Goal: Task Accomplishment & Management: Manage account settings

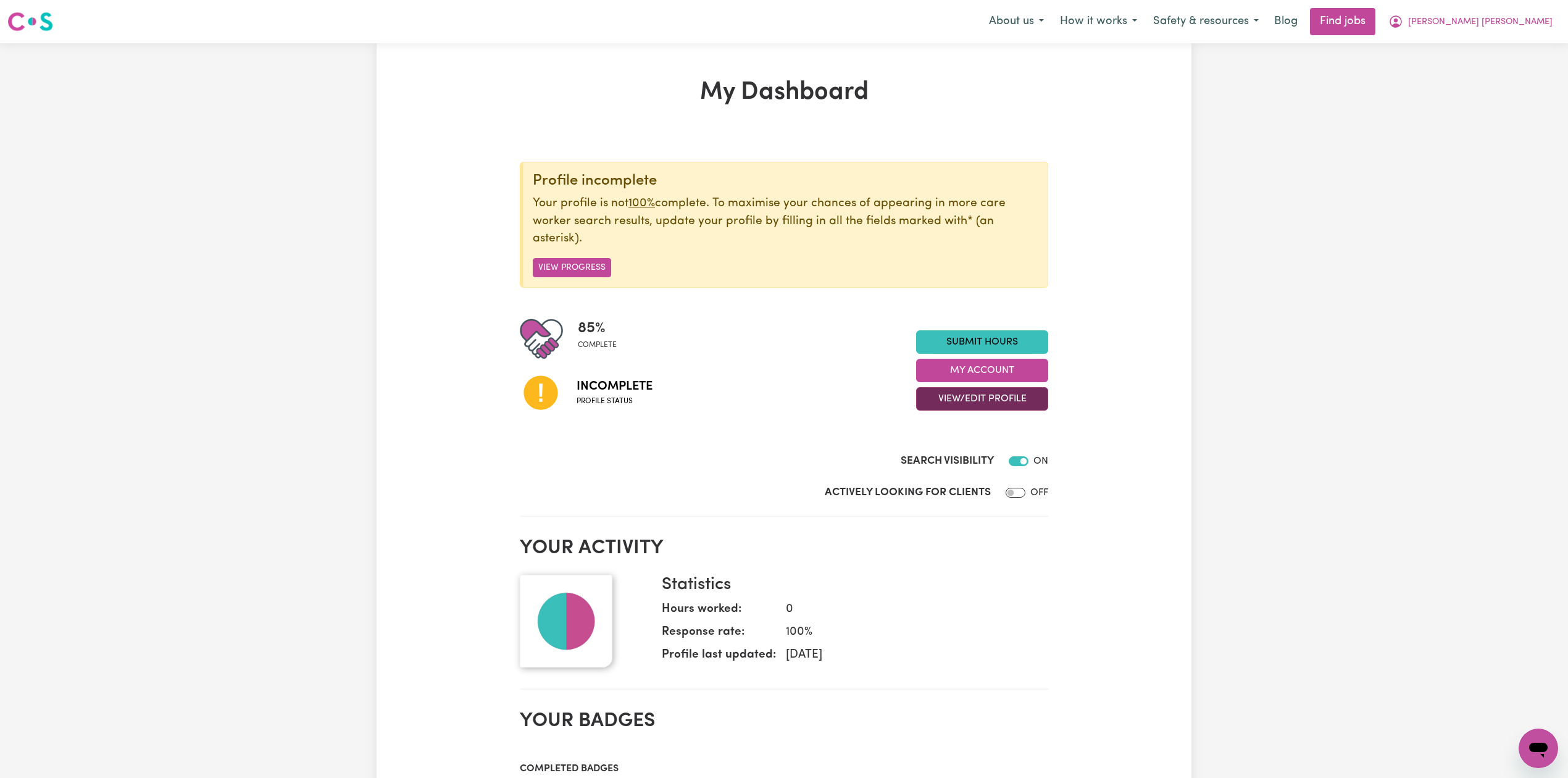
click at [934, 399] on button "View/Edit Profile" at bounding box center [981, 398] width 132 height 24
click at [936, 457] on link "Edit Profile" at bounding box center [974, 456] width 115 height 24
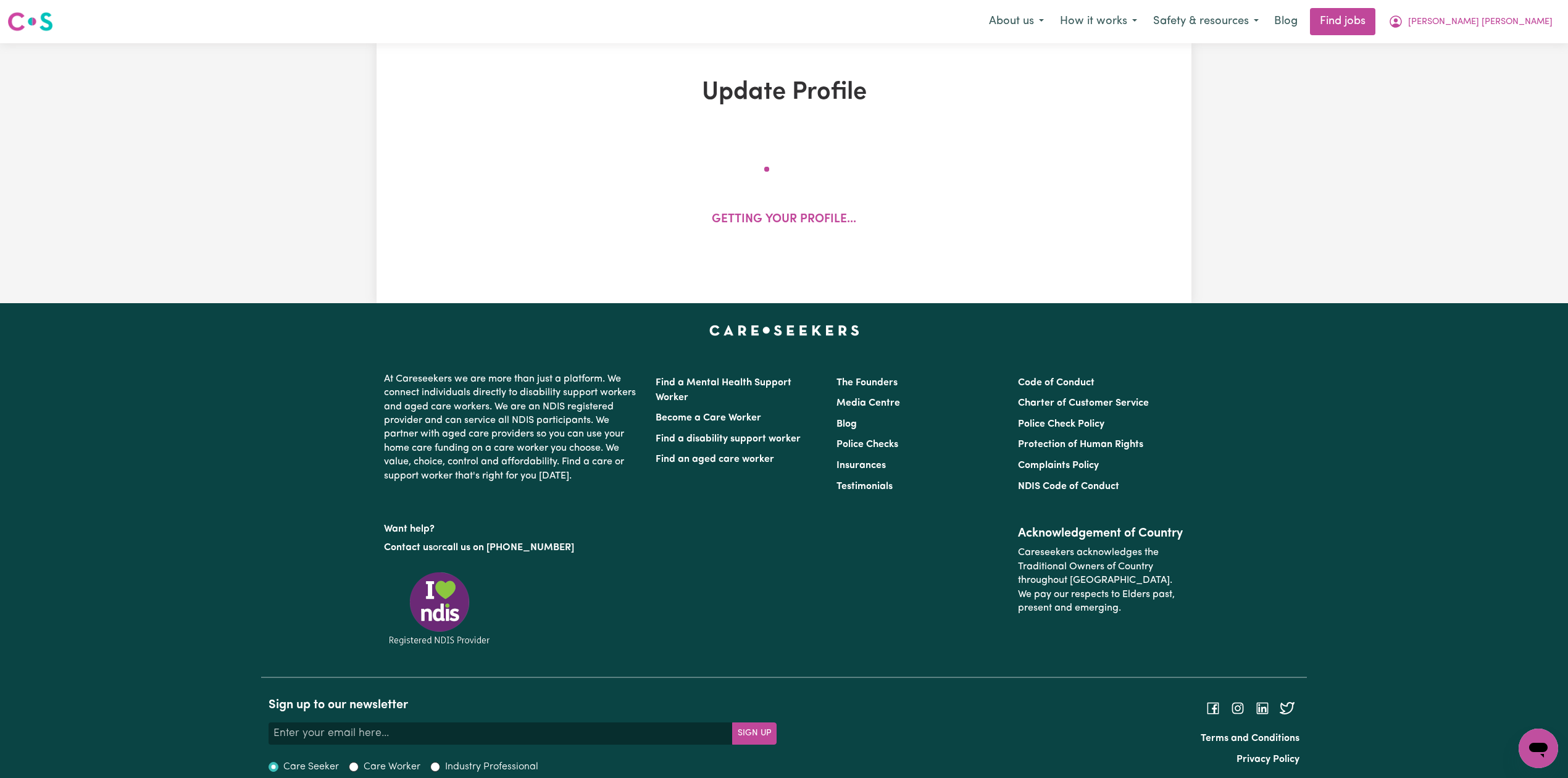
select select "[DEMOGRAPHIC_DATA]"
select select "[DEMOGRAPHIC_DATA] Citizen"
select select "Studying a healthcare related degree or qualification"
select select "45"
select select "53"
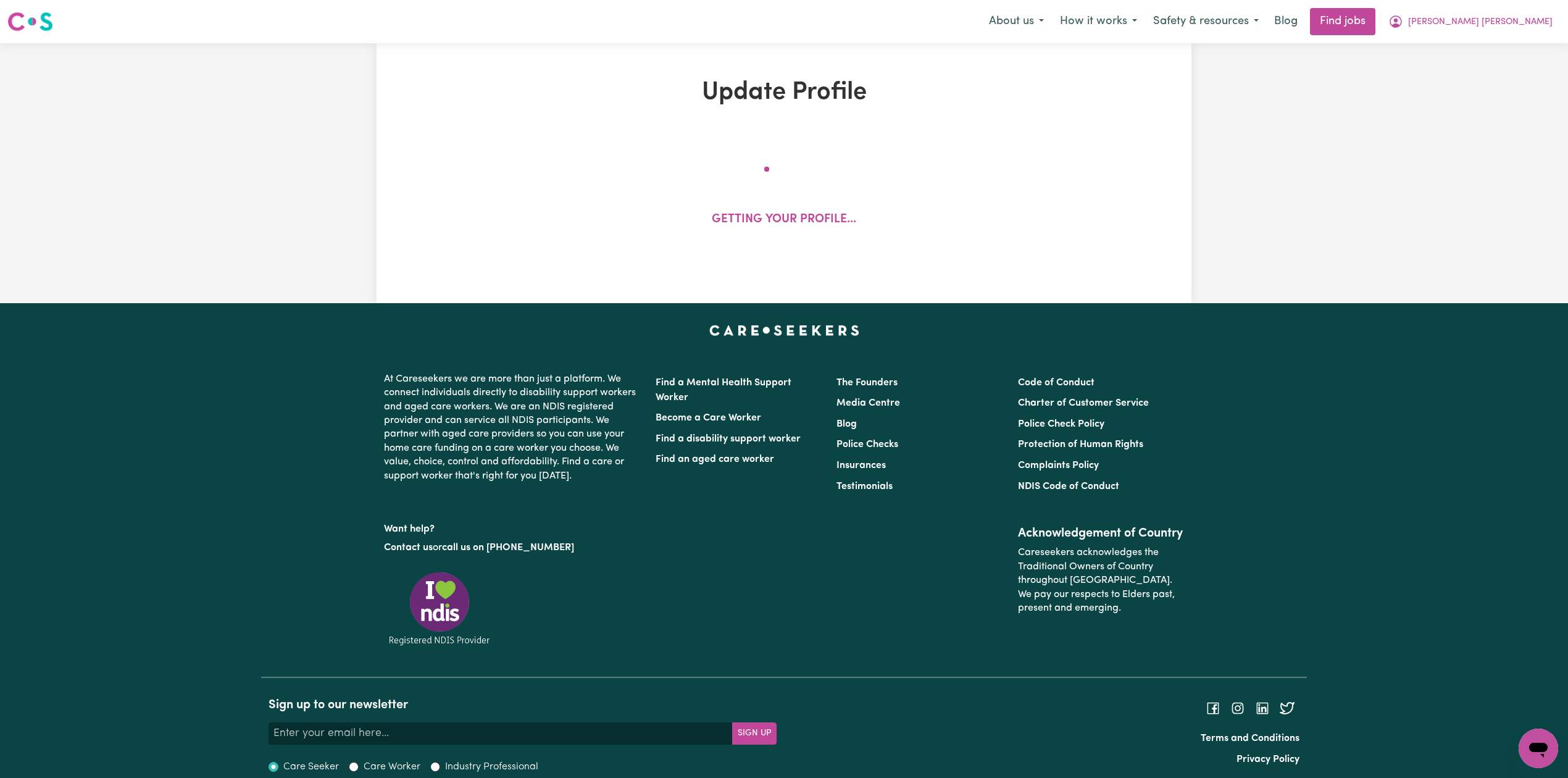
select select "73"
select select "82"
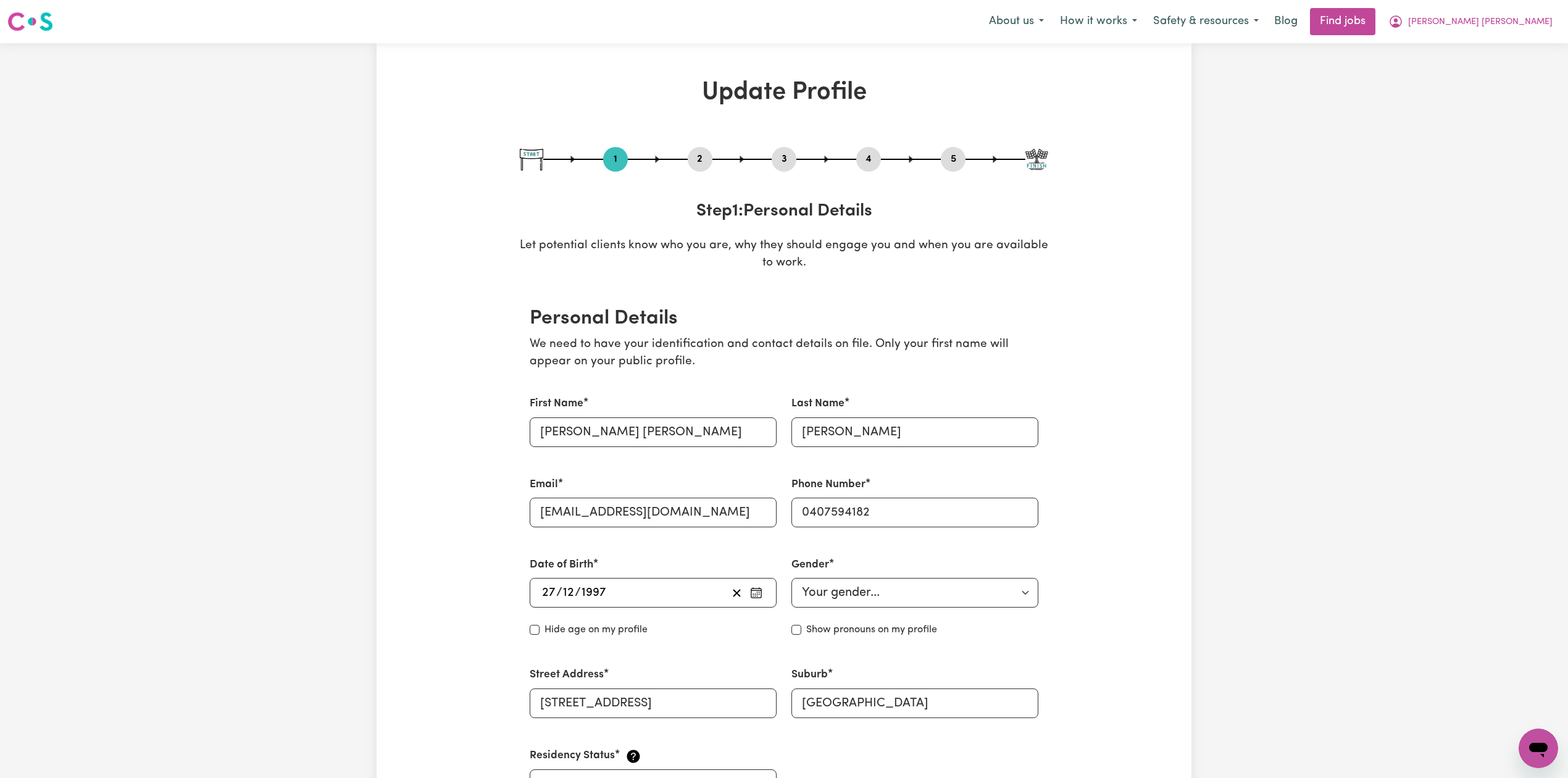
click at [695, 161] on button "2" at bounding box center [700, 159] width 24 height 16
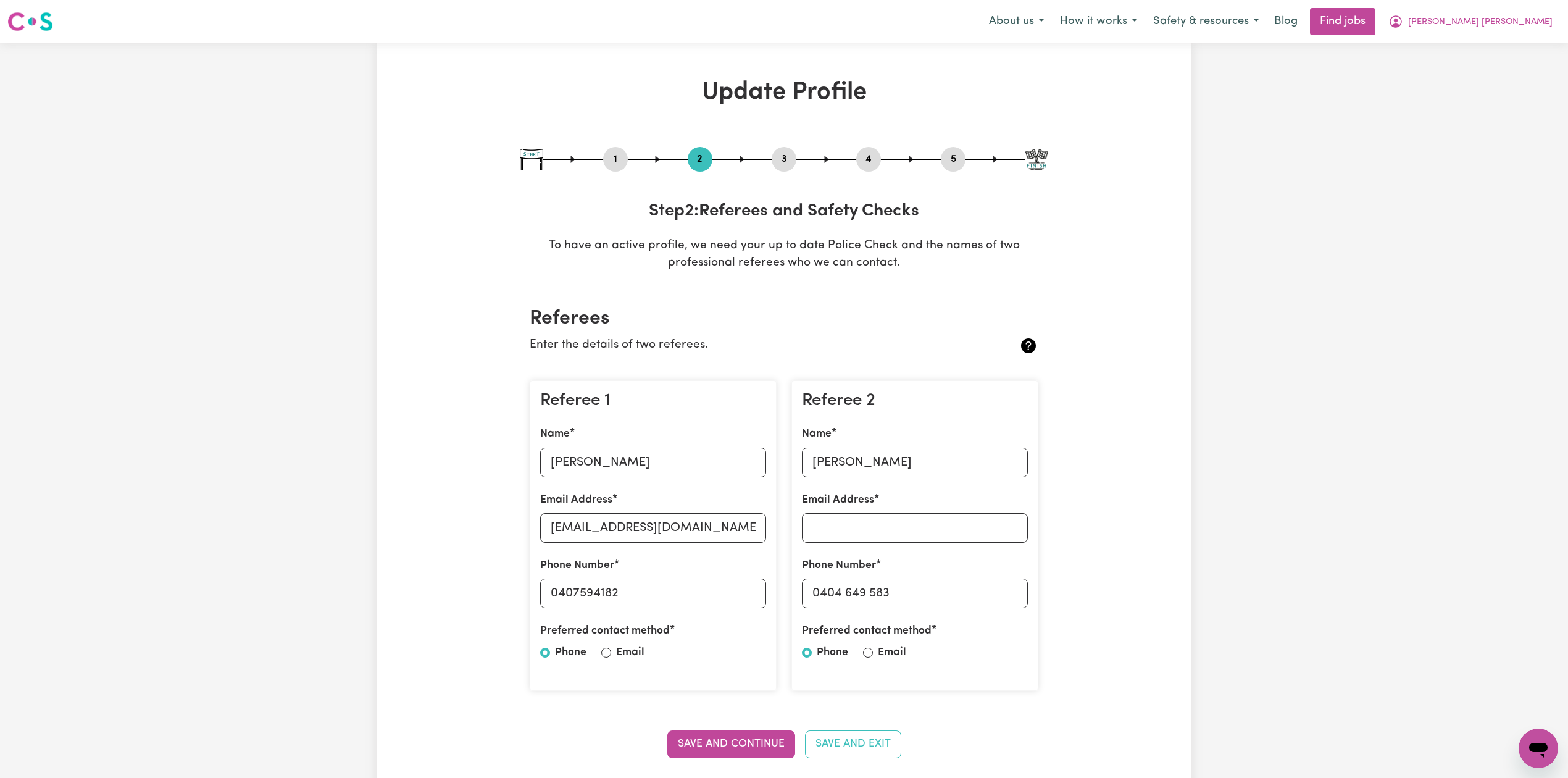
scroll to position [164, 0]
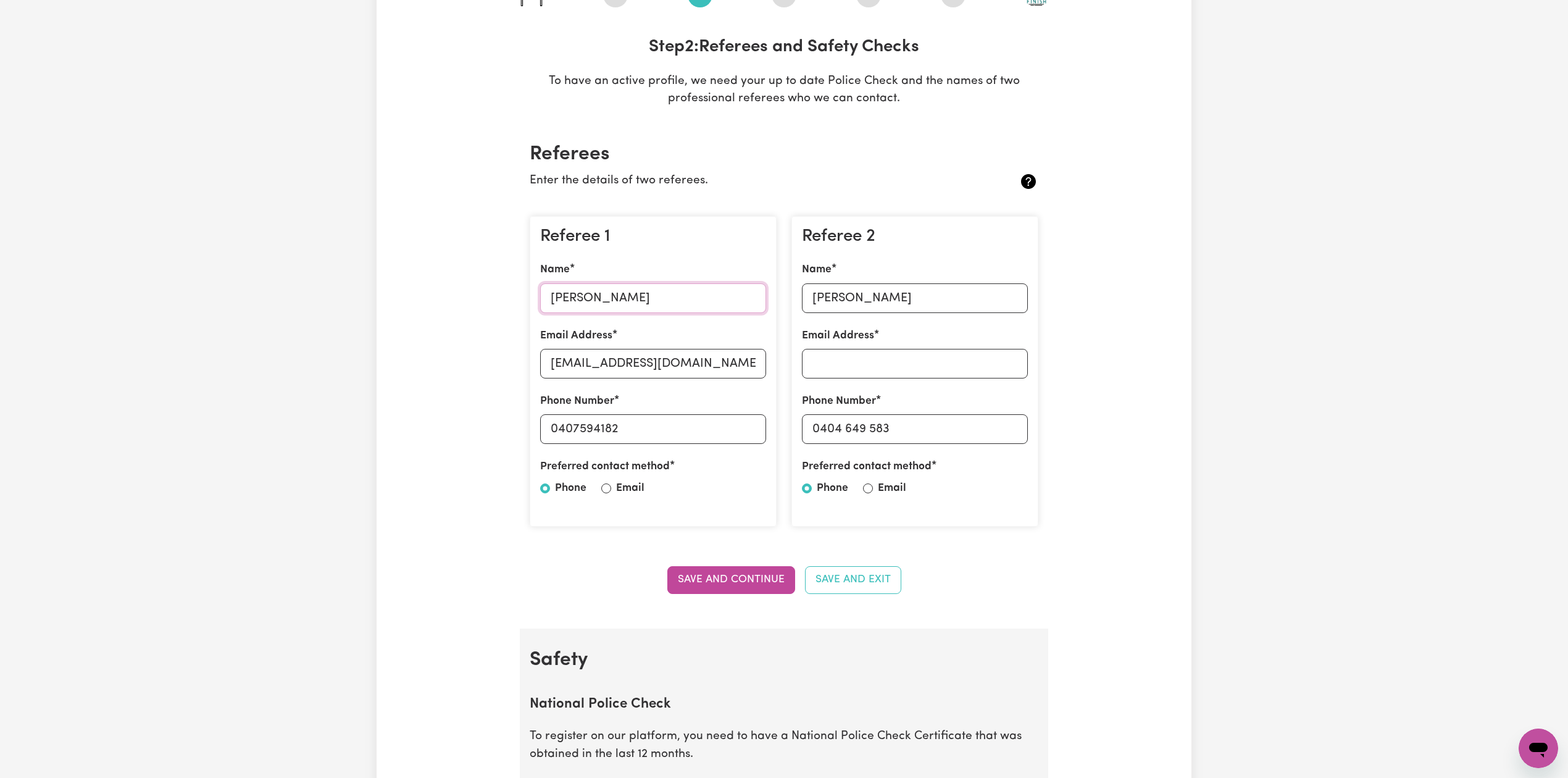
click at [574, 302] on input "[PERSON_NAME]" at bounding box center [653, 299] width 226 height 30
click at [581, 368] on input "[EMAIL_ADDRESS][DOMAIN_NAME]" at bounding box center [653, 363] width 226 height 30
click at [599, 417] on input "0407594182" at bounding box center [653, 429] width 226 height 30
type input "040759182"
click at [610, 427] on input "040759182" at bounding box center [653, 429] width 226 height 30
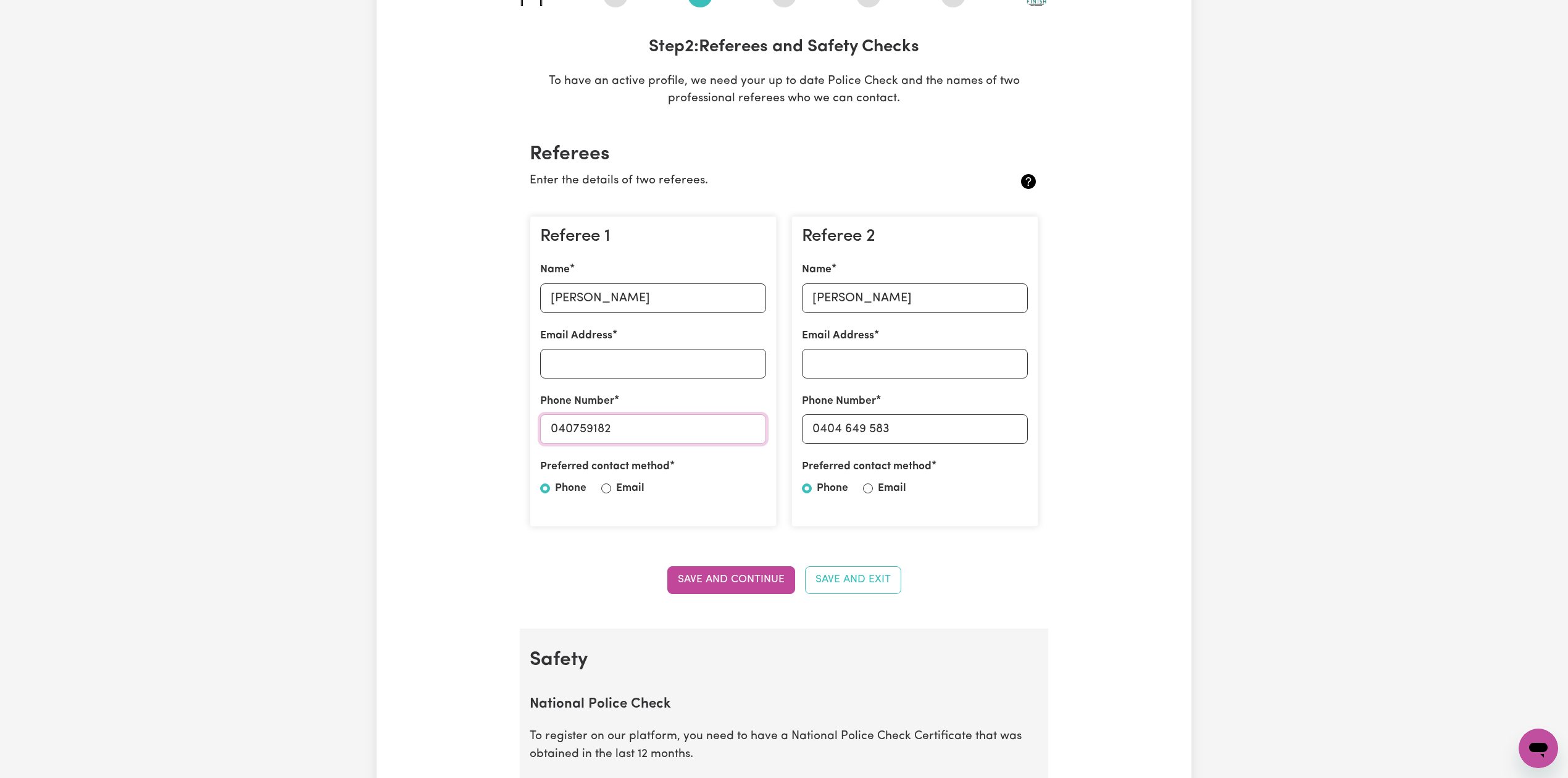
click at [610, 427] on input "040759182" at bounding box center [653, 429] width 226 height 30
click at [650, 302] on input "[PERSON_NAME]" at bounding box center [653, 299] width 226 height 30
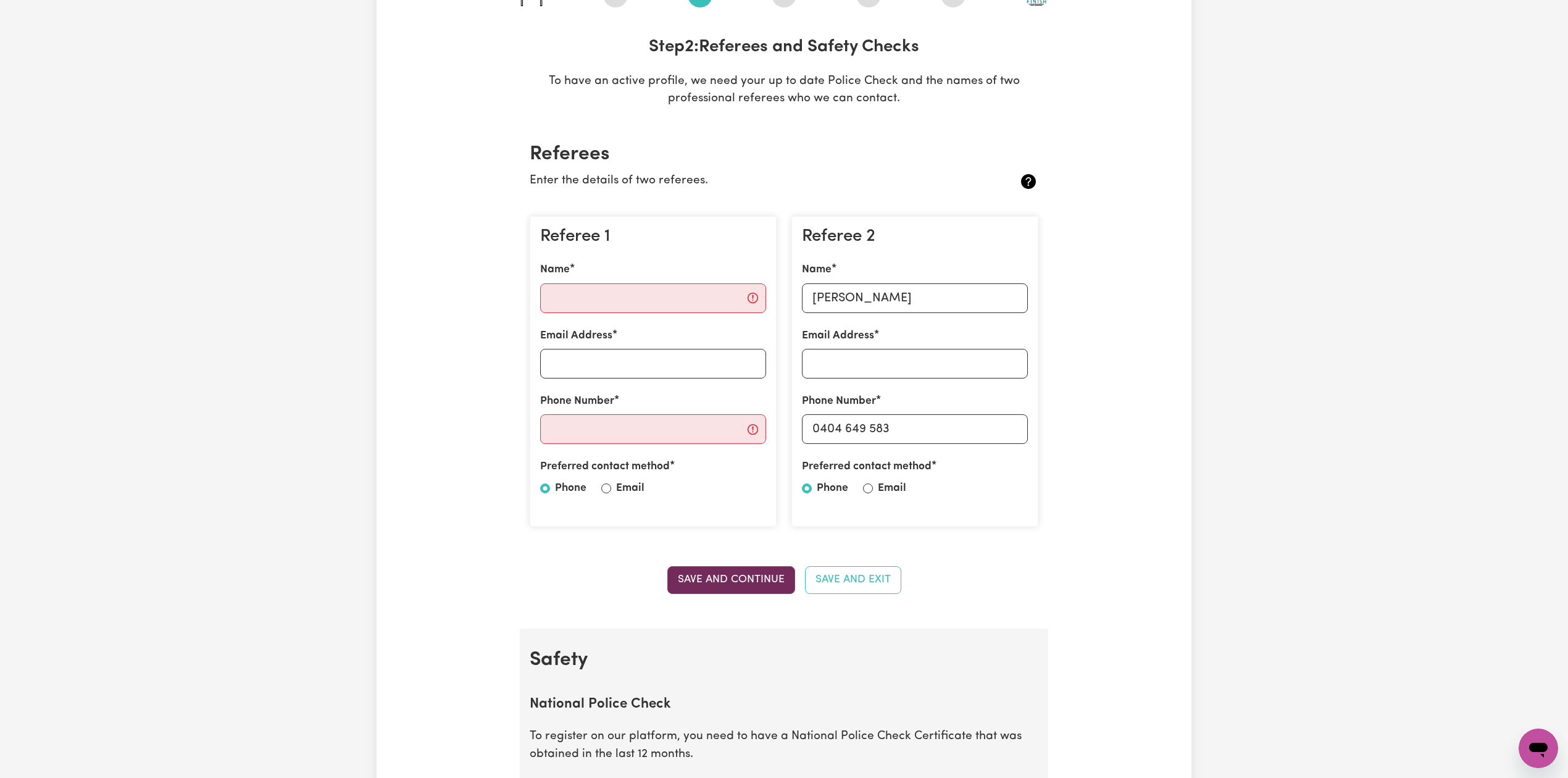
click at [717, 576] on button "Save and Continue" at bounding box center [731, 579] width 127 height 27
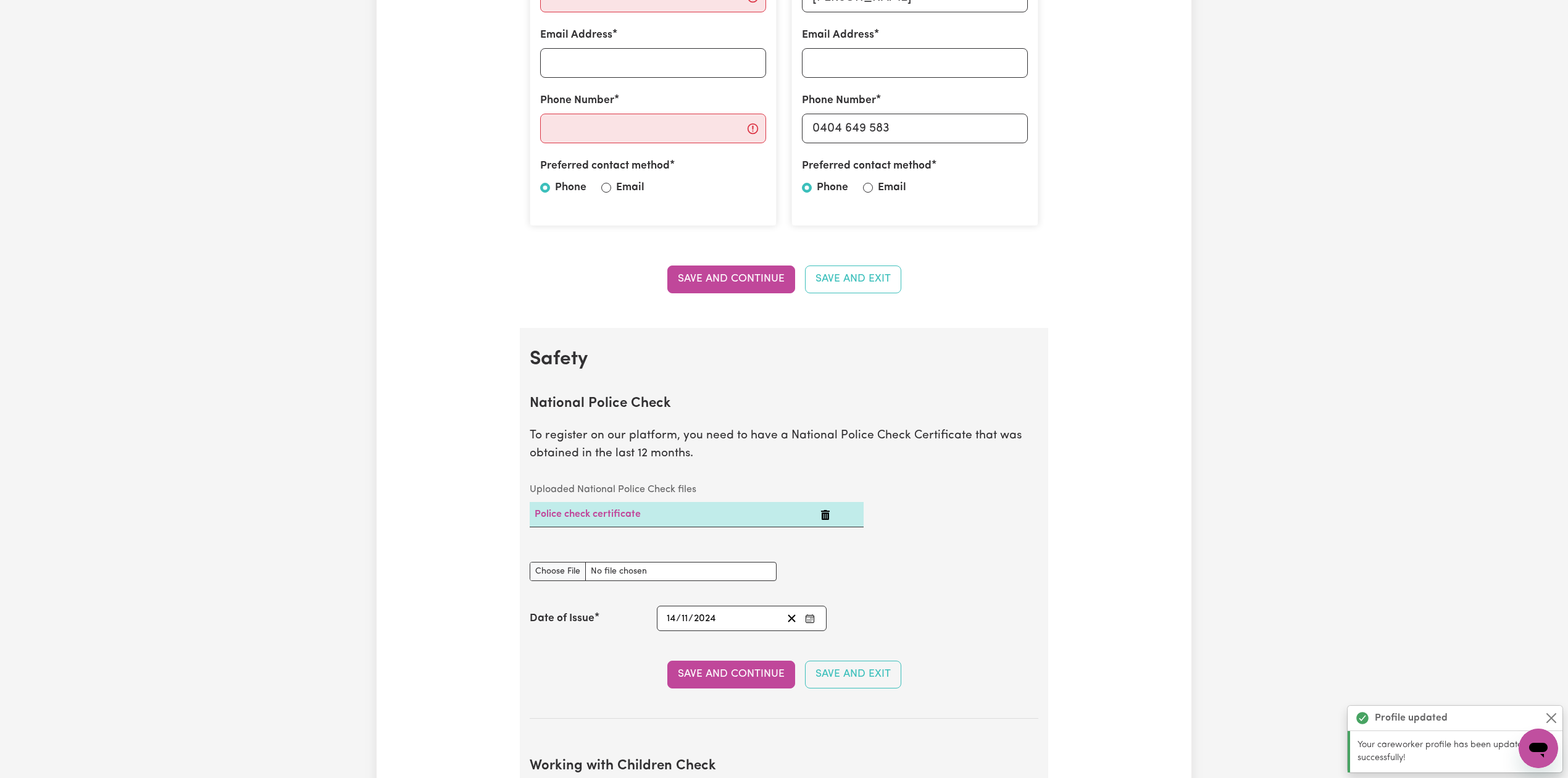
scroll to position [300, 0]
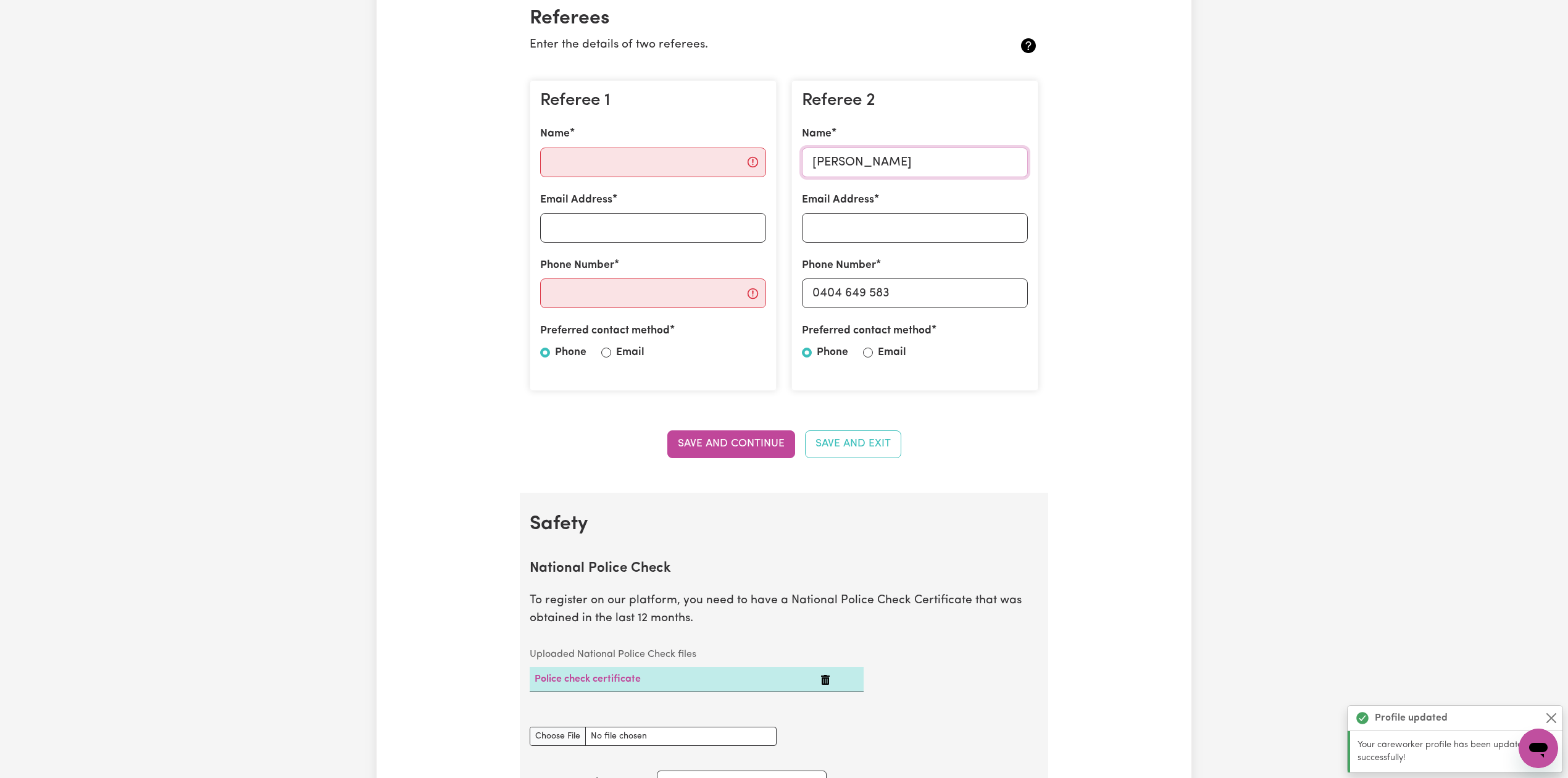
click at [872, 165] on input "[PERSON_NAME]" at bounding box center [914, 162] width 226 height 30
drag, startPoint x: 822, startPoint y: 290, endPoint x: 846, endPoint y: 330, distance: 46.6
click at [972, 297] on input "0404 649 583" at bounding box center [914, 293] width 226 height 30
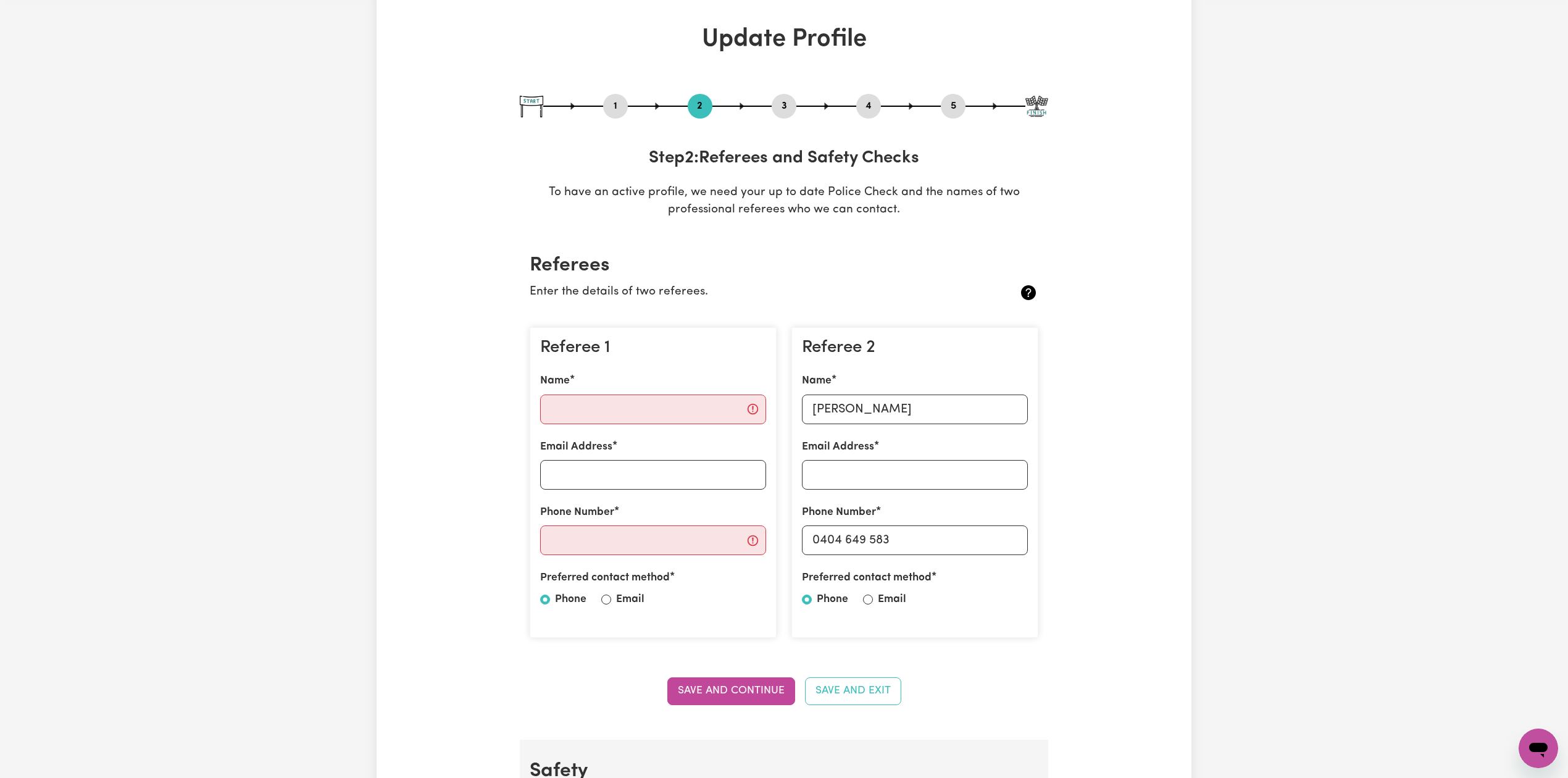
click at [952, 104] on button "5" at bounding box center [953, 106] width 24 height 16
select select "I am providing services privately on my own"
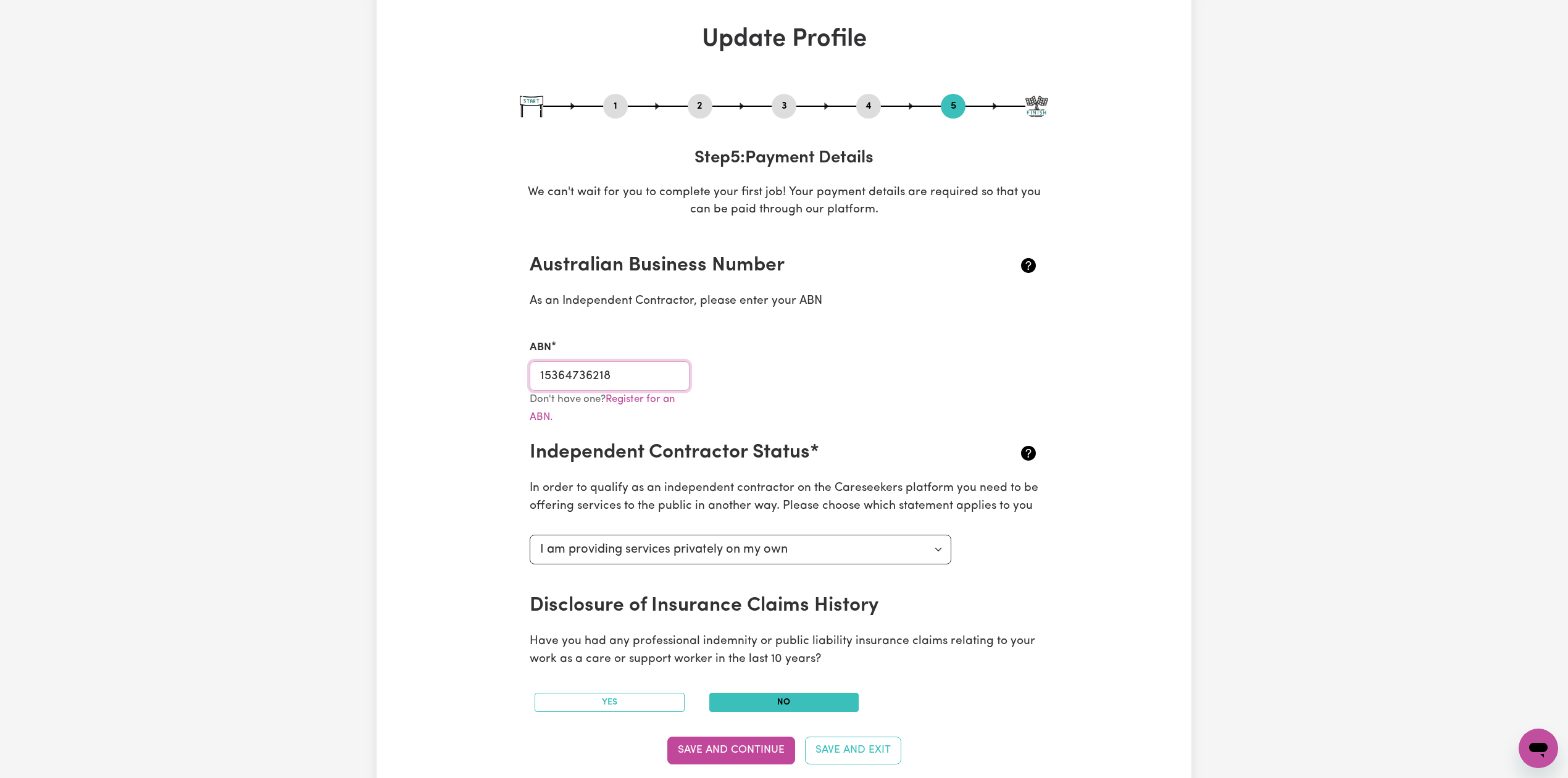
click at [598, 383] on input "15364736218" at bounding box center [609, 376] width 160 height 30
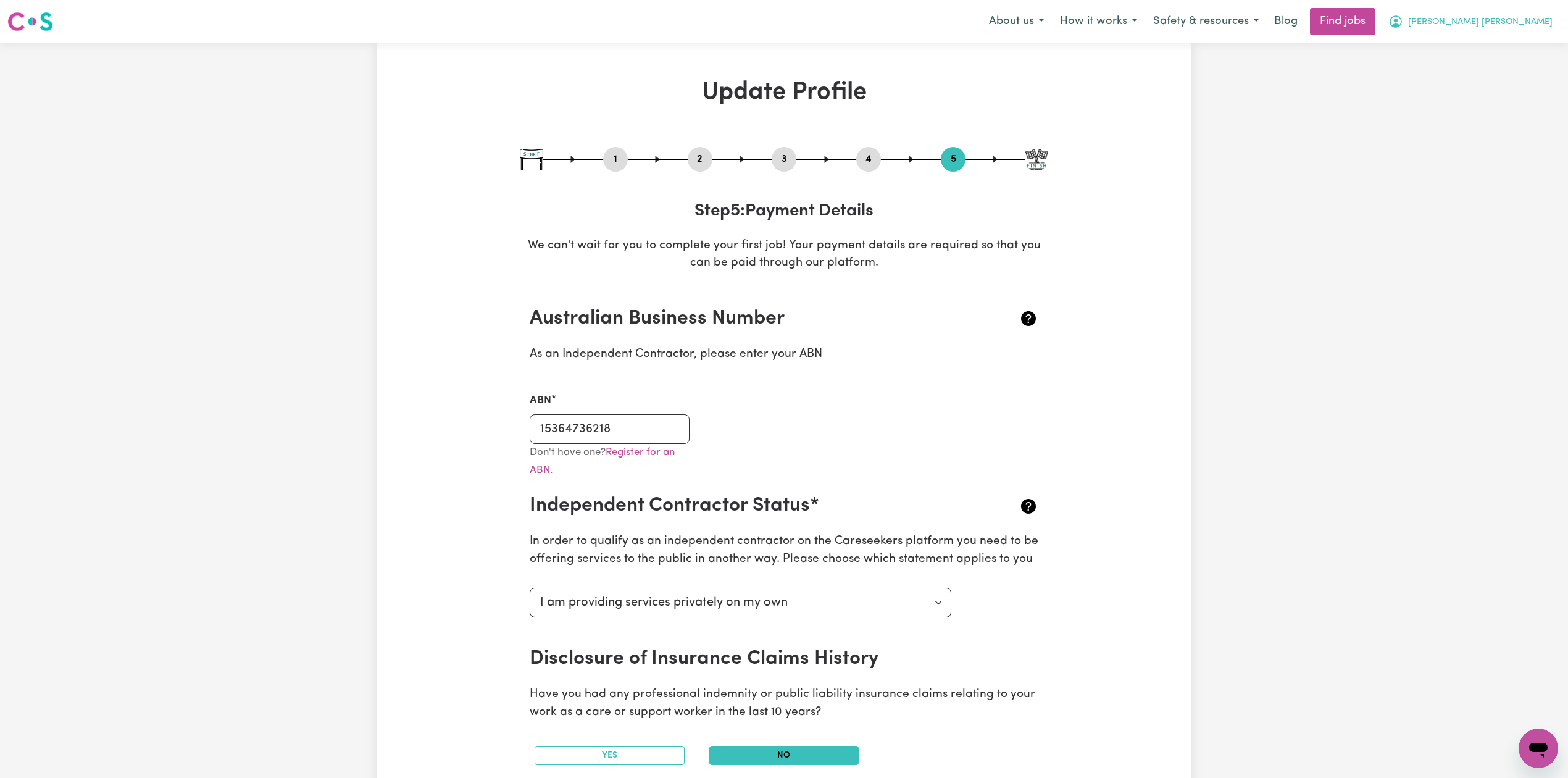
click at [1516, 29] on button "[PERSON_NAME] [PERSON_NAME]" at bounding box center [1470, 22] width 180 height 26
click at [1502, 71] on link "My Dashboard" at bounding box center [1511, 71] width 98 height 24
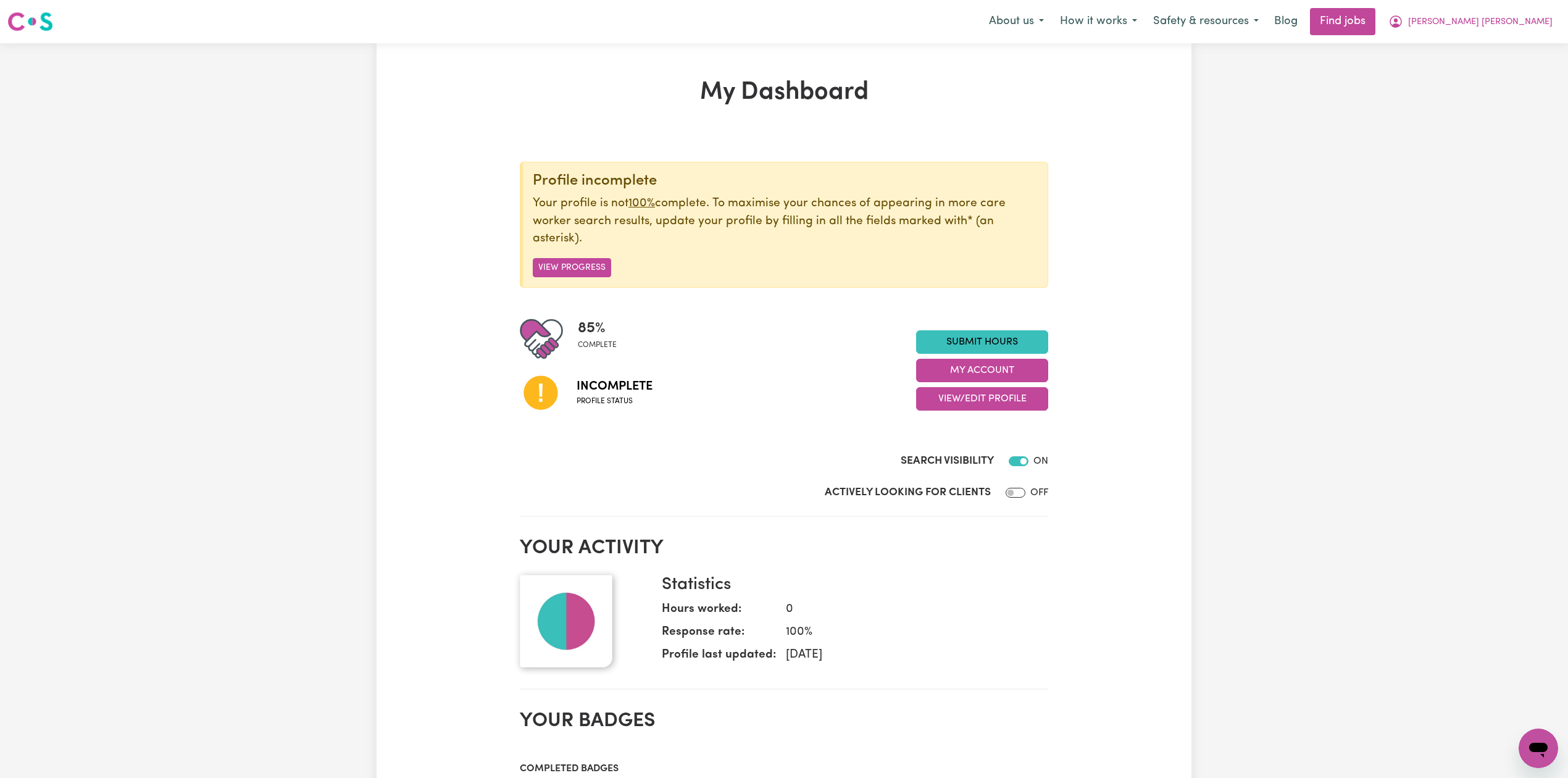
scroll to position [82, 0]
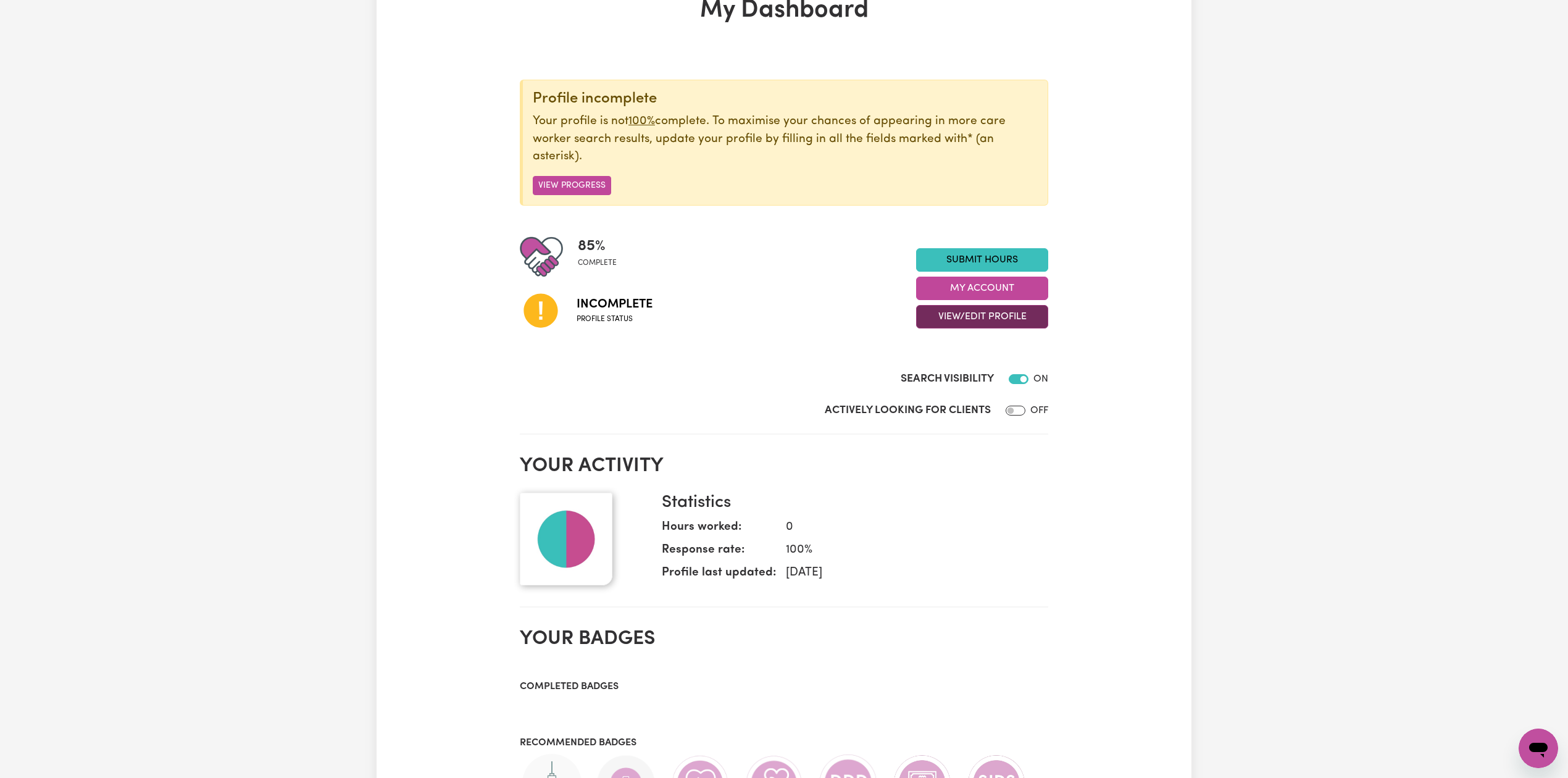
click at [958, 312] on button "View/Edit Profile" at bounding box center [981, 316] width 132 height 24
click at [943, 400] on link "Profile Completeness" at bounding box center [974, 398] width 115 height 24
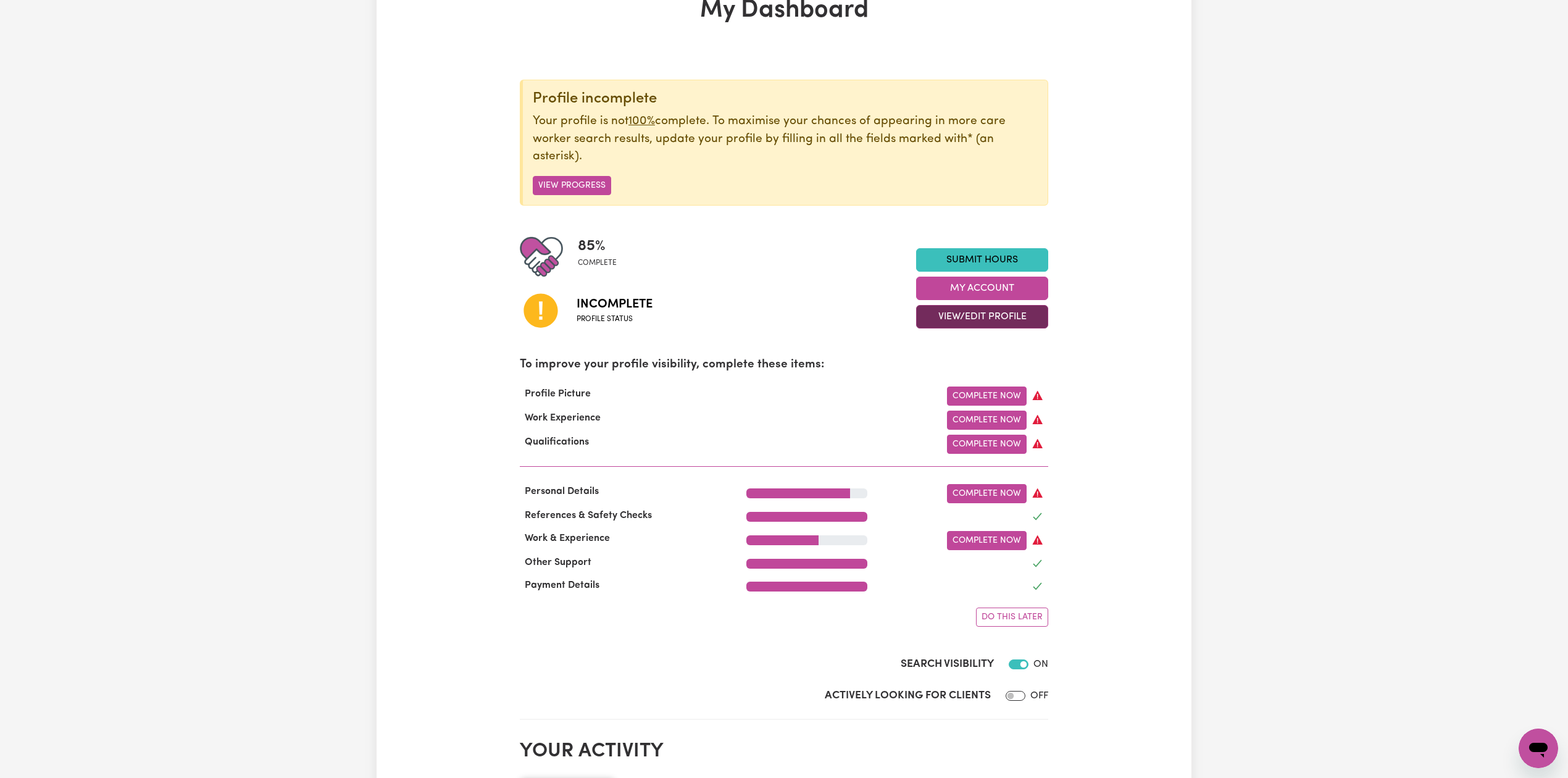
click at [963, 313] on button "View/Edit Profile" at bounding box center [981, 316] width 132 height 24
click at [952, 383] on link "Edit Profile" at bounding box center [974, 374] width 115 height 24
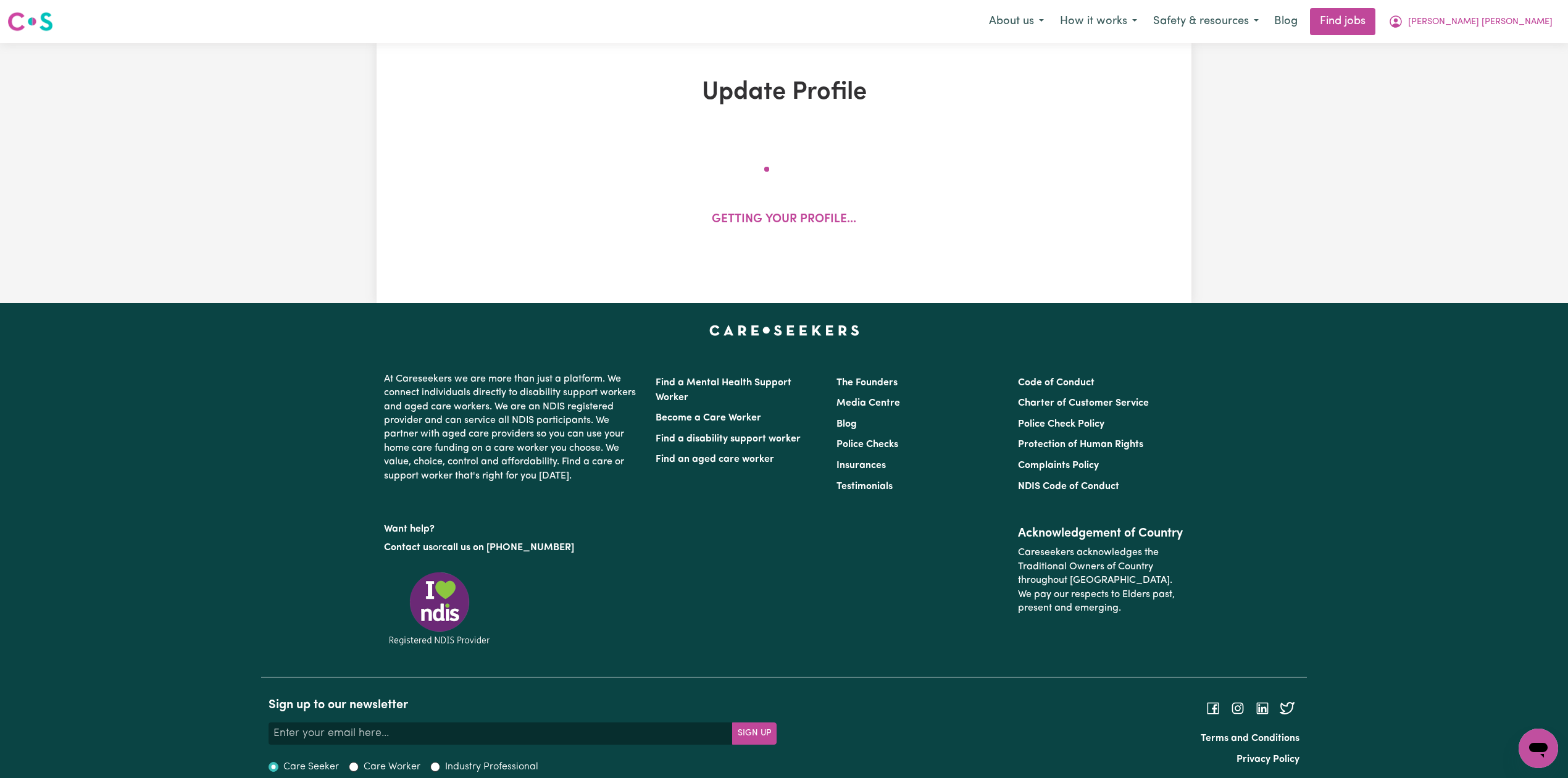
select select "[DEMOGRAPHIC_DATA]"
select select "[DEMOGRAPHIC_DATA] Citizen"
select select "Studying a healthcare related degree or qualification"
select select "45"
select select "53"
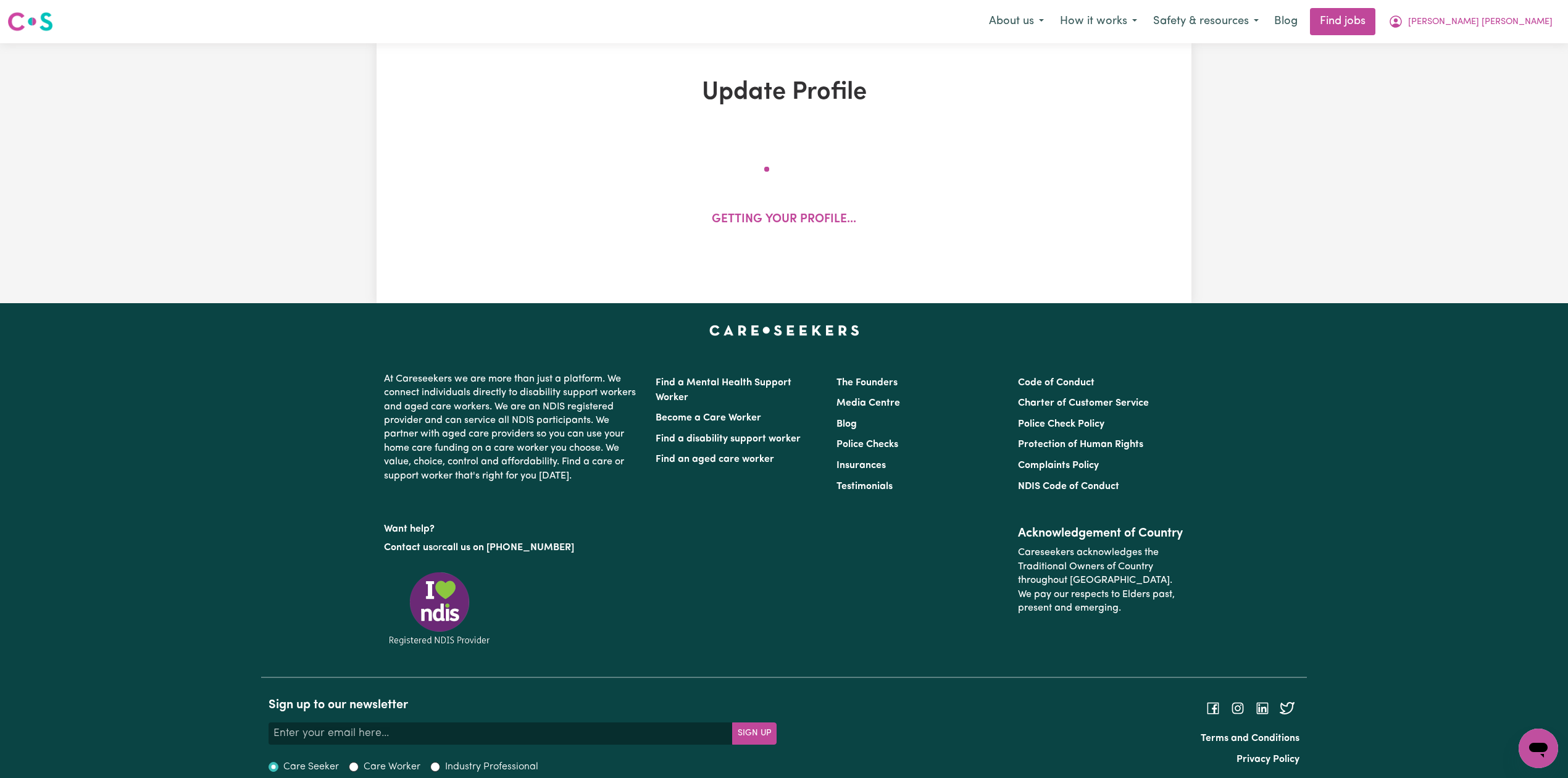
select select "73"
select select "82"
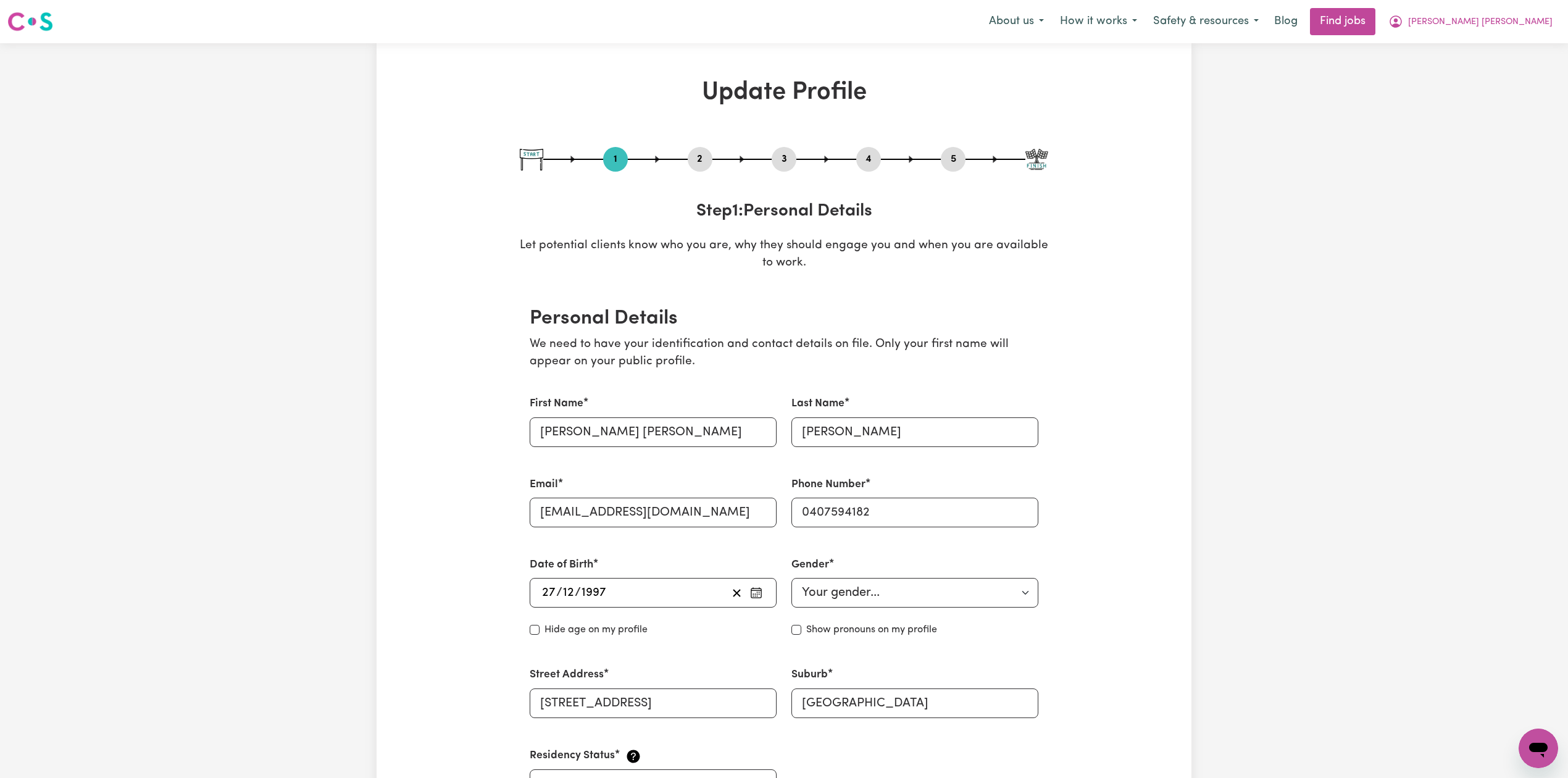
click at [959, 161] on button "5" at bounding box center [953, 159] width 24 height 16
select select "I am providing services privately on my own"
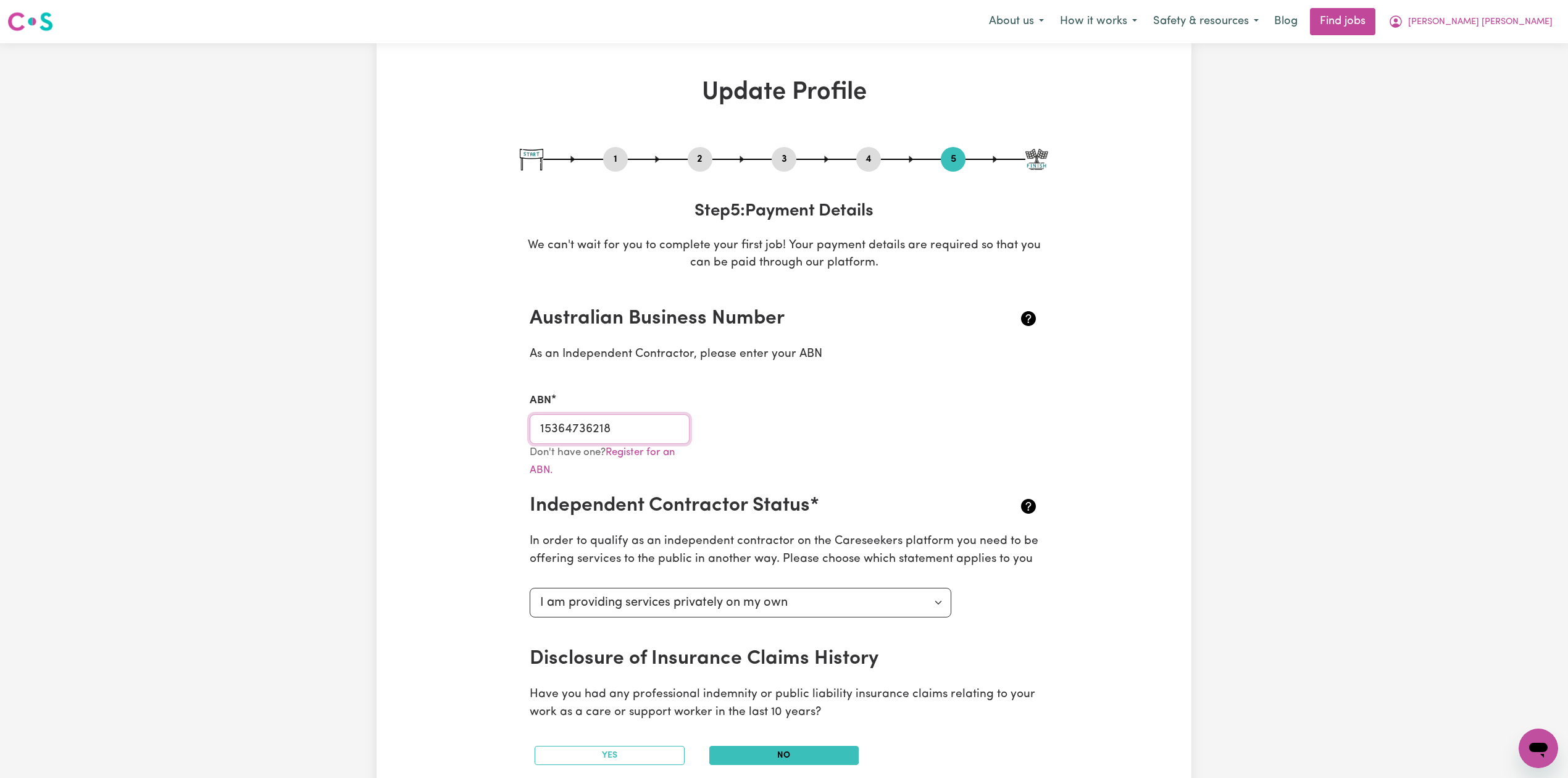
click at [636, 423] on input "15364736218" at bounding box center [609, 429] width 160 height 30
click at [783, 161] on button "3" at bounding box center [784, 159] width 24 height 16
select select "Certificate III (Individual Support)"
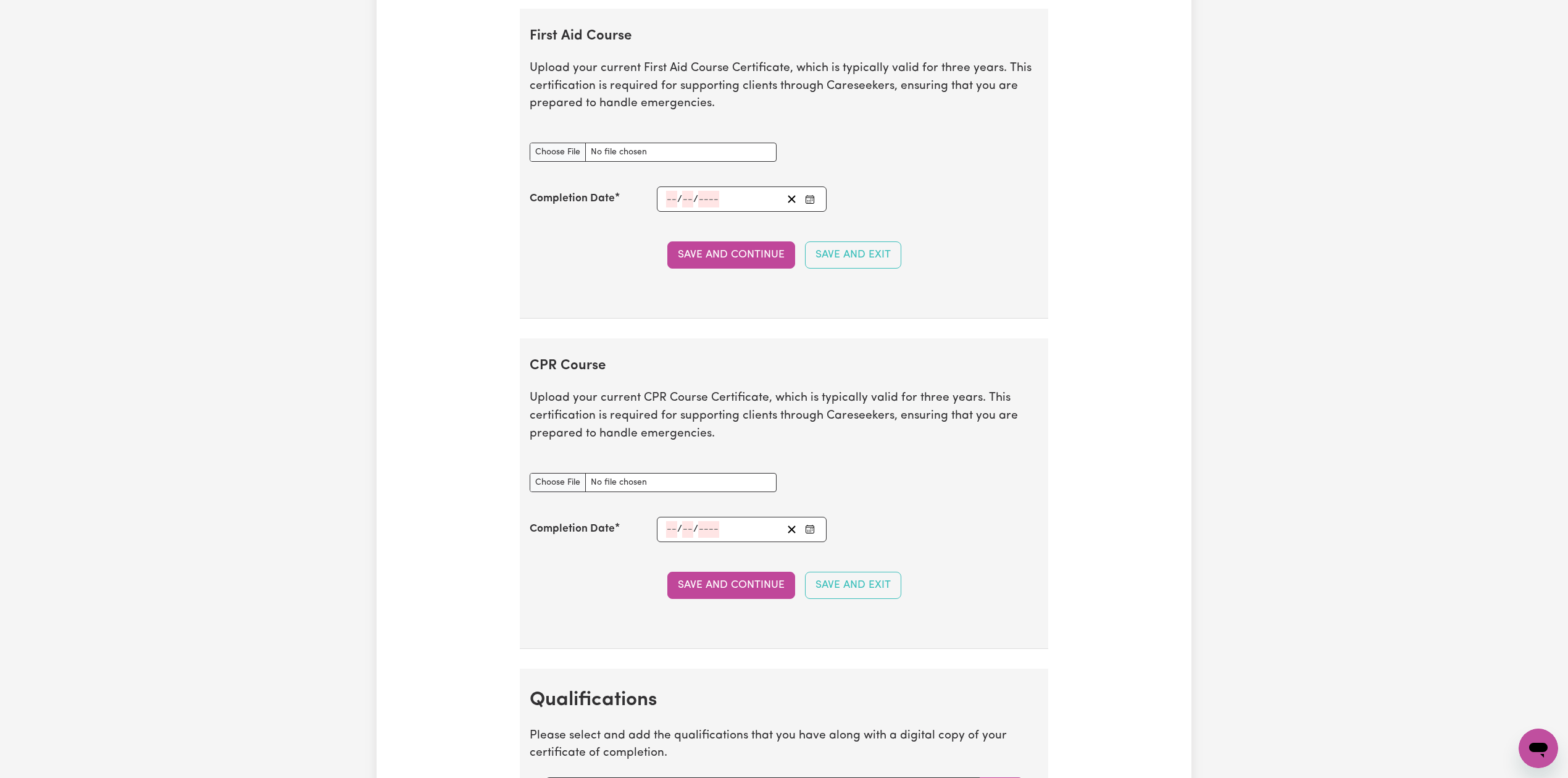
scroll to position [2551, 0]
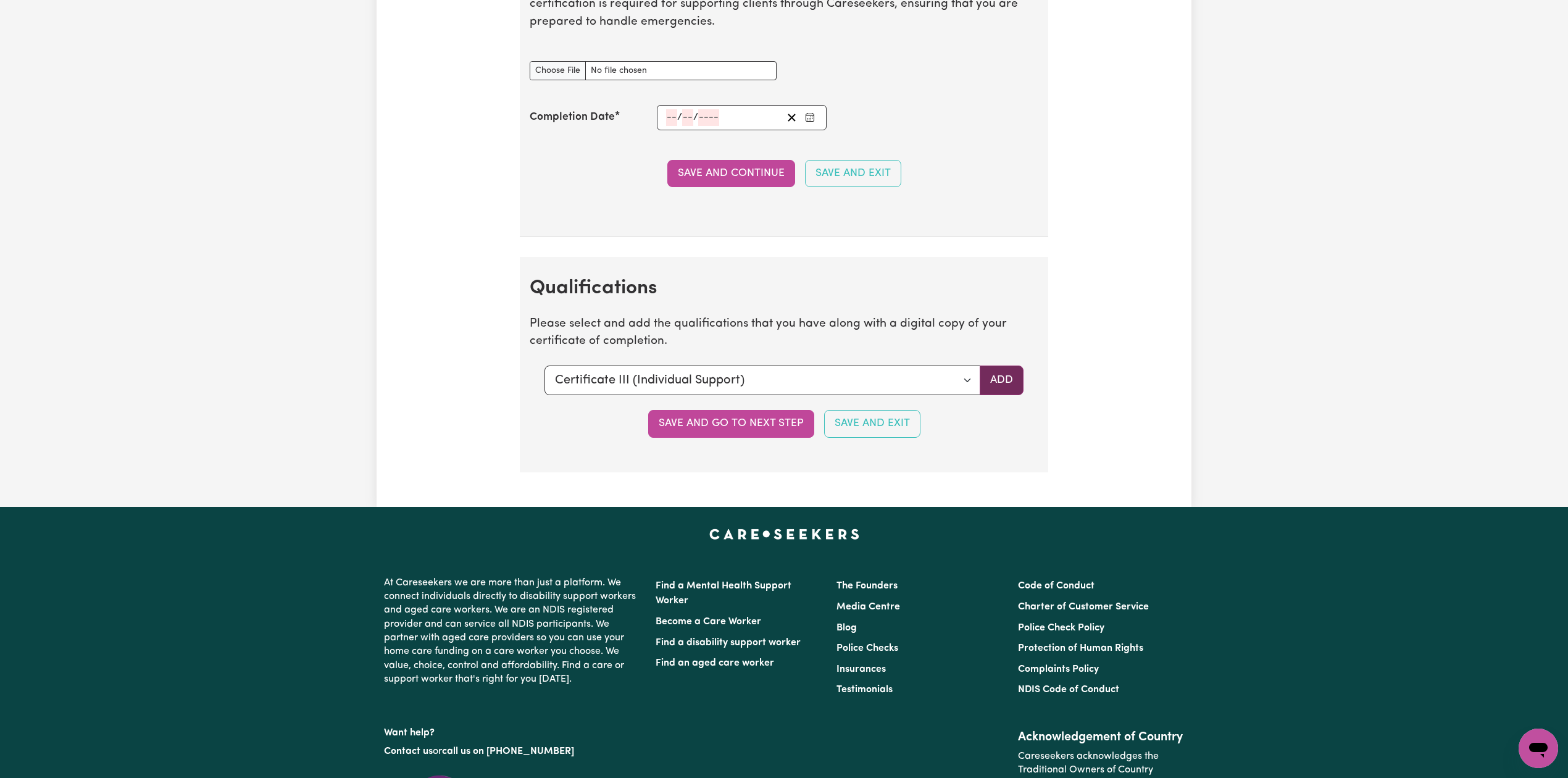
click at [991, 391] on button "Add" at bounding box center [1001, 381] width 44 height 30
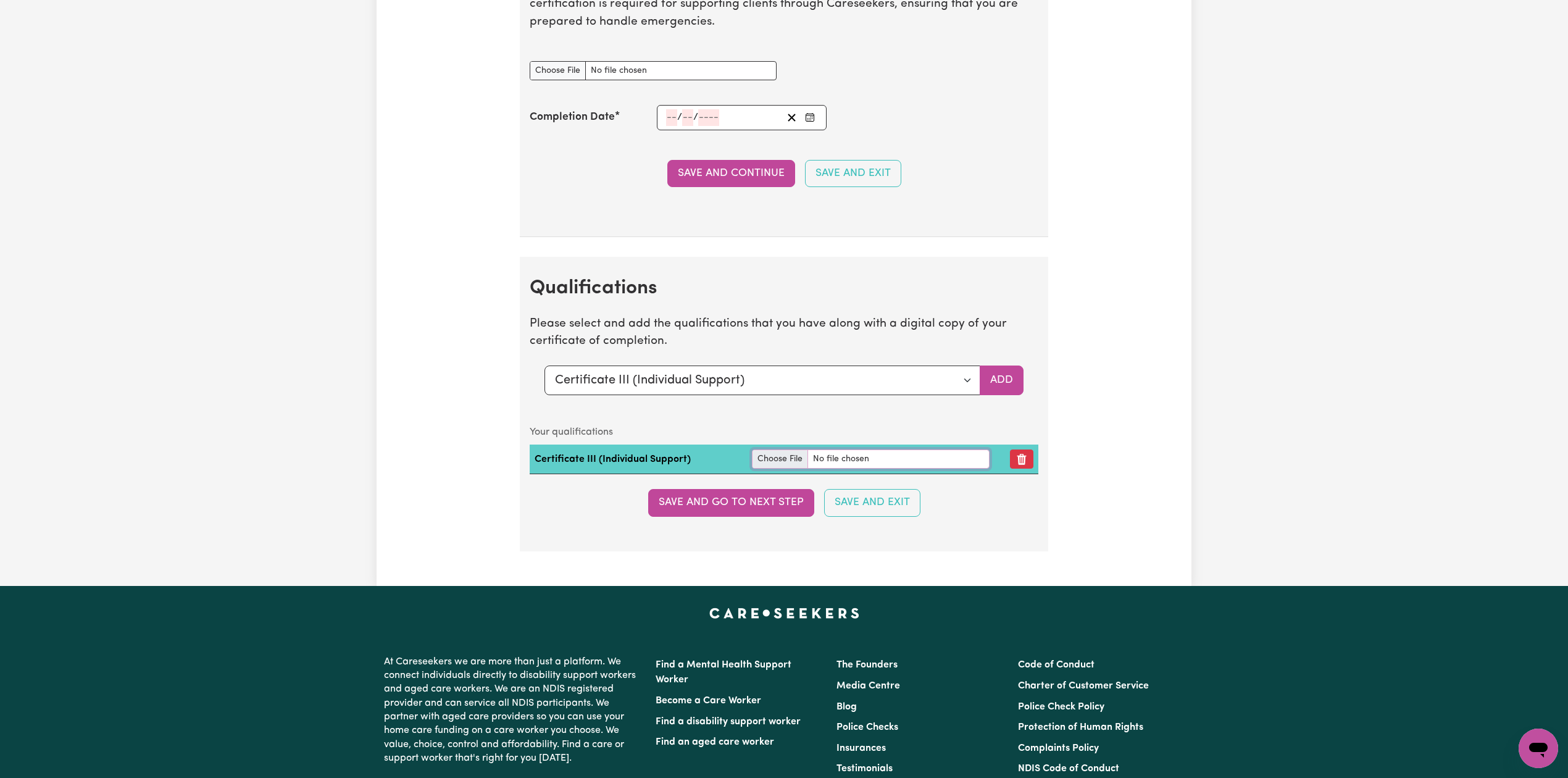
click at [797, 469] on input "file" at bounding box center [870, 459] width 237 height 19
type input "C:\fakepath\[PERSON_NAME] Certificate III in Individual Support.pdf"
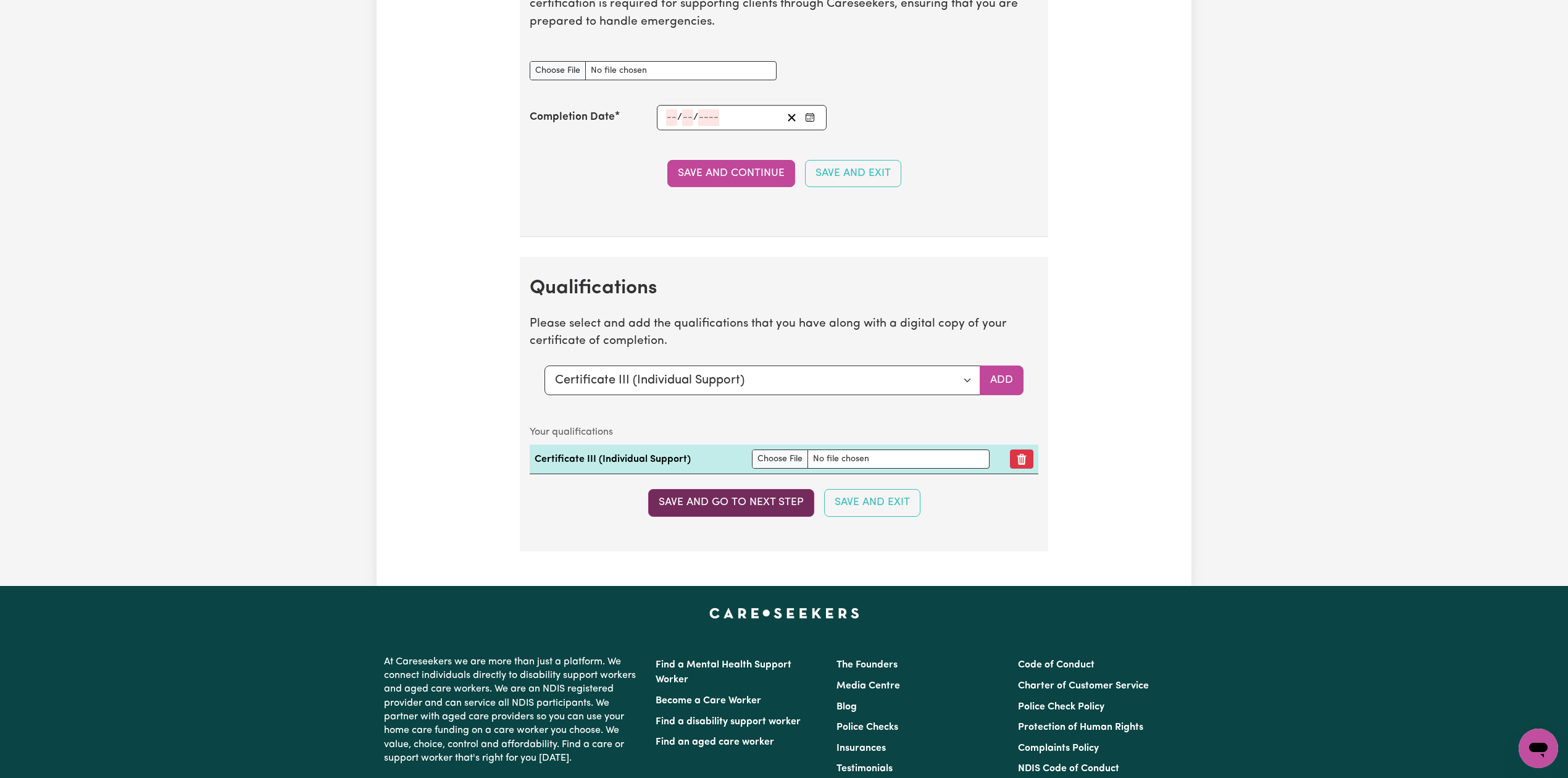
click at [664, 515] on button "Save and go to next step" at bounding box center [731, 502] width 166 height 27
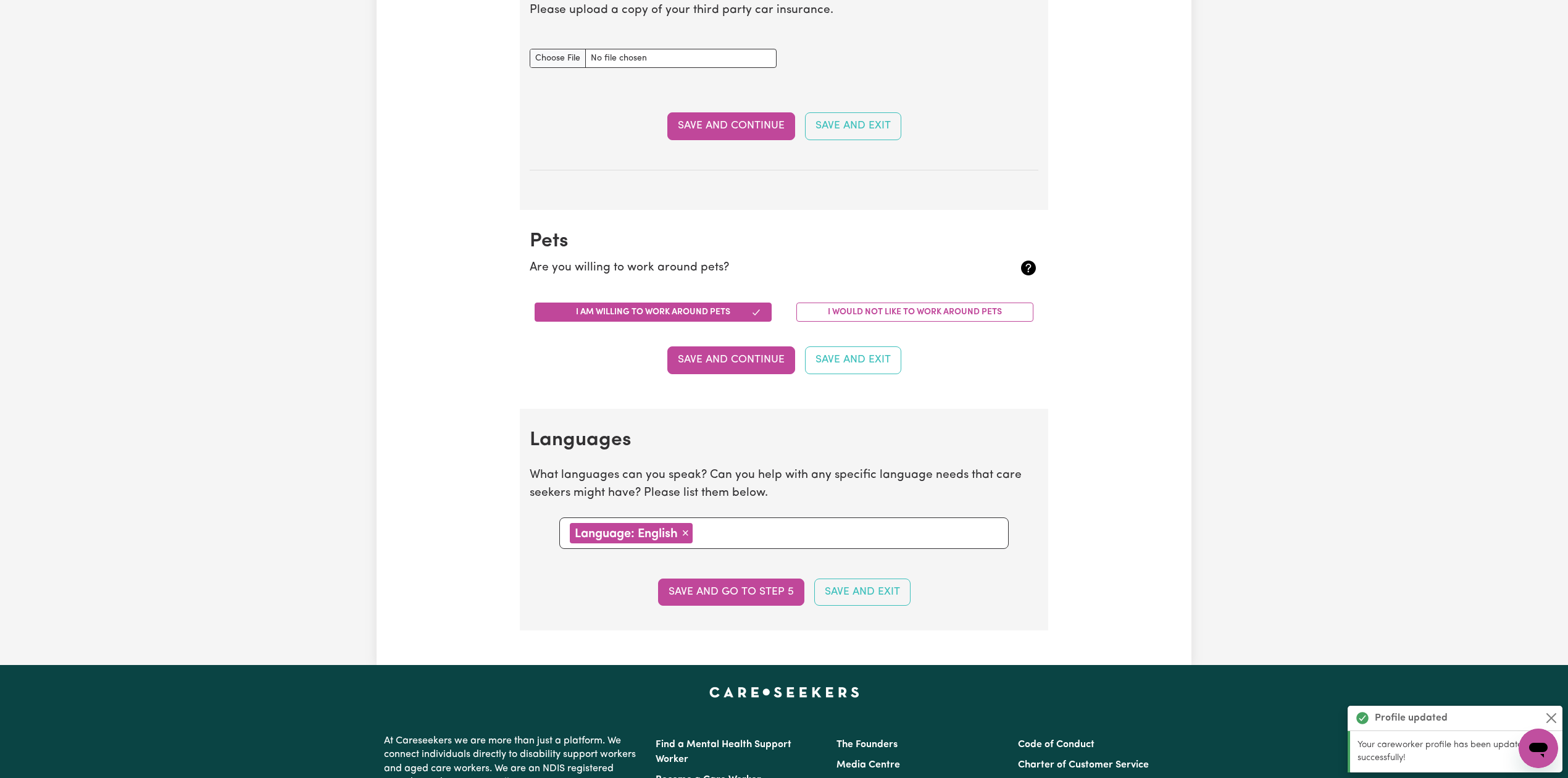
scroll to position [0, 0]
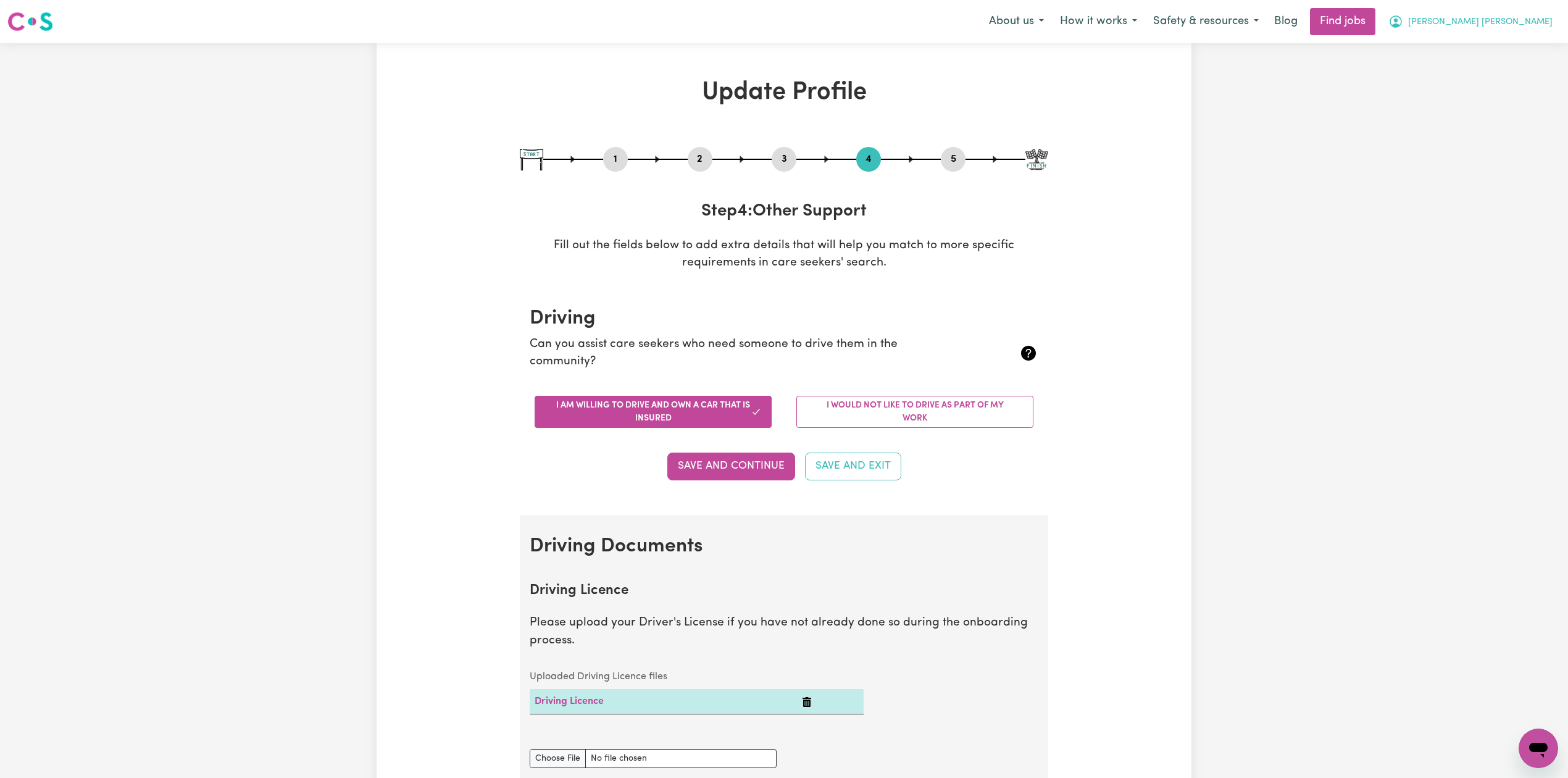
click at [1527, 26] on span "[PERSON_NAME] [PERSON_NAME]" at bounding box center [1480, 23] width 144 height 14
click at [1502, 90] on link "Logout" at bounding box center [1511, 94] width 98 height 24
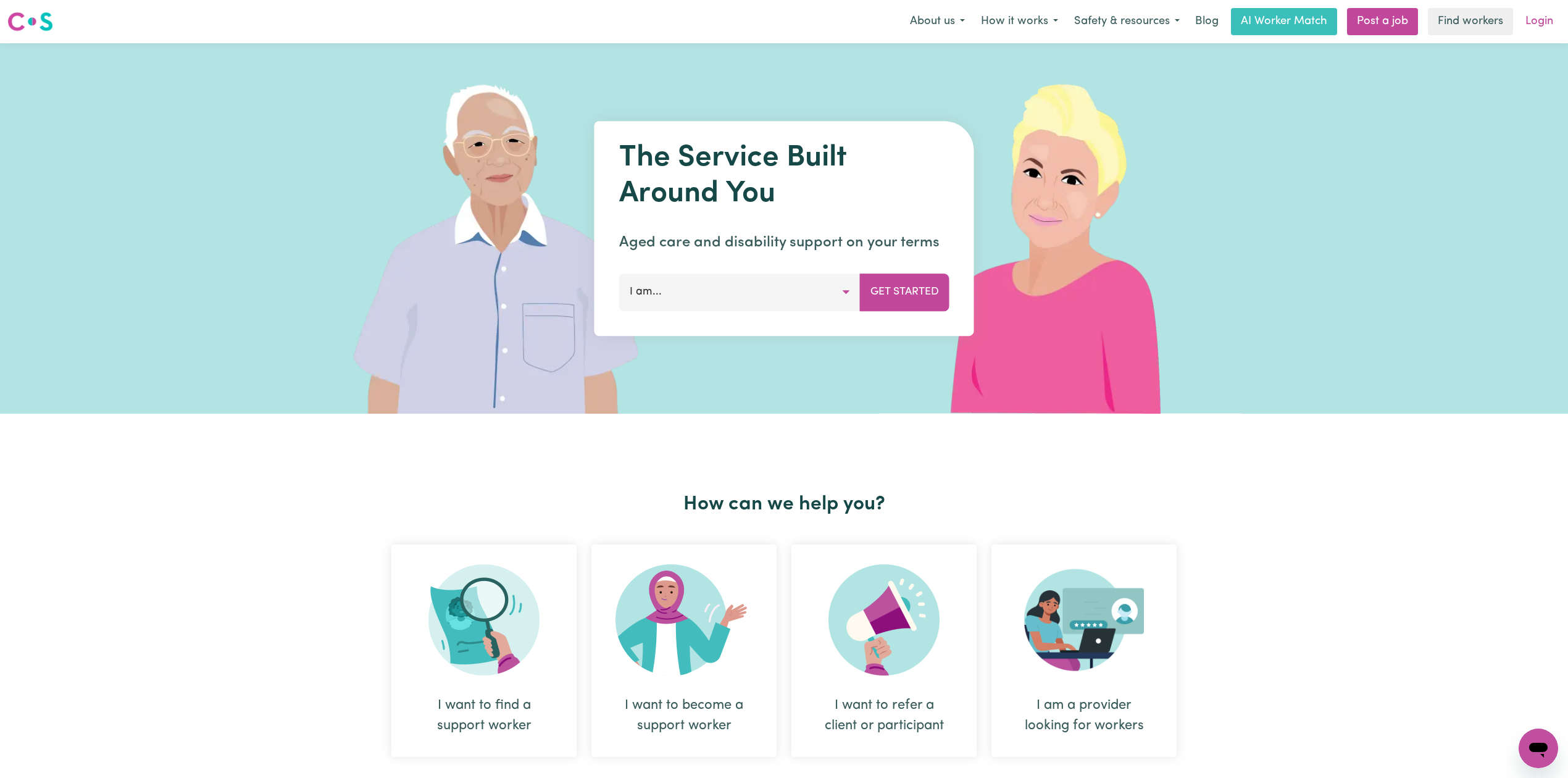
click at [1524, 23] on link "Login" at bounding box center [1539, 21] width 43 height 27
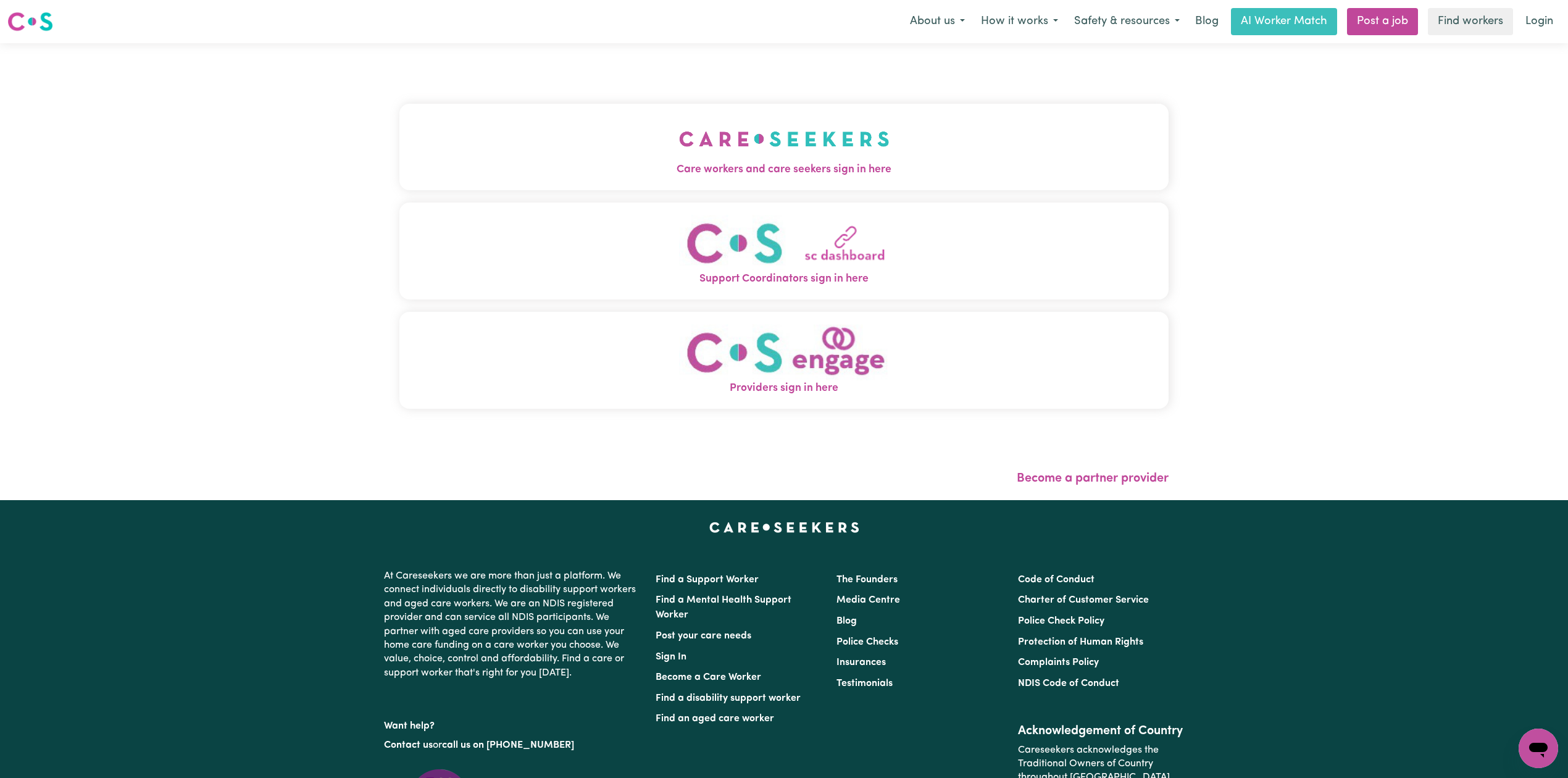
click at [643, 102] on div "Care workers and care seekers sign in here Support Coordinators sign in here Pr…" at bounding box center [783, 262] width 769 height 389
click at [578, 149] on button "Care workers and care seekers sign in here" at bounding box center [783, 147] width 769 height 86
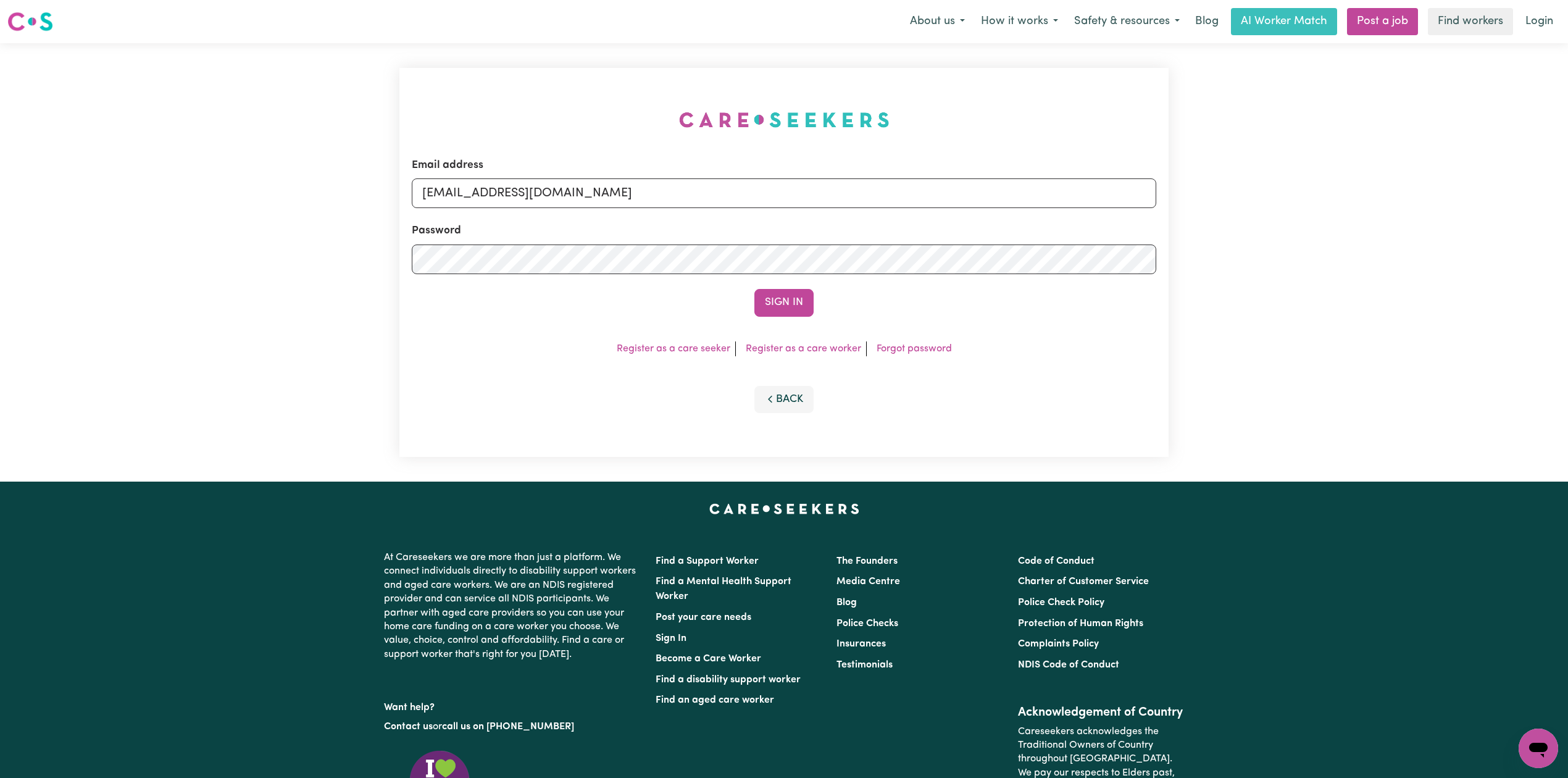
drag, startPoint x: 557, startPoint y: 174, endPoint x: 490, endPoint y: 196, distance: 70.5
click at [556, 174] on div "Email address [EMAIL_ADDRESS][DOMAIN_NAME]" at bounding box center [784, 182] width 745 height 51
click at [488, 196] on input "[EMAIL_ADDRESS][DOMAIN_NAME]" at bounding box center [784, 193] width 745 height 30
drag, startPoint x: 487, startPoint y: 190, endPoint x: 825, endPoint y: 217, distance: 339.1
click at [823, 217] on form "Email address Superuser~[EMAIL_ADDRESS][DOMAIN_NAME] Password Sign In" at bounding box center [784, 237] width 745 height 159
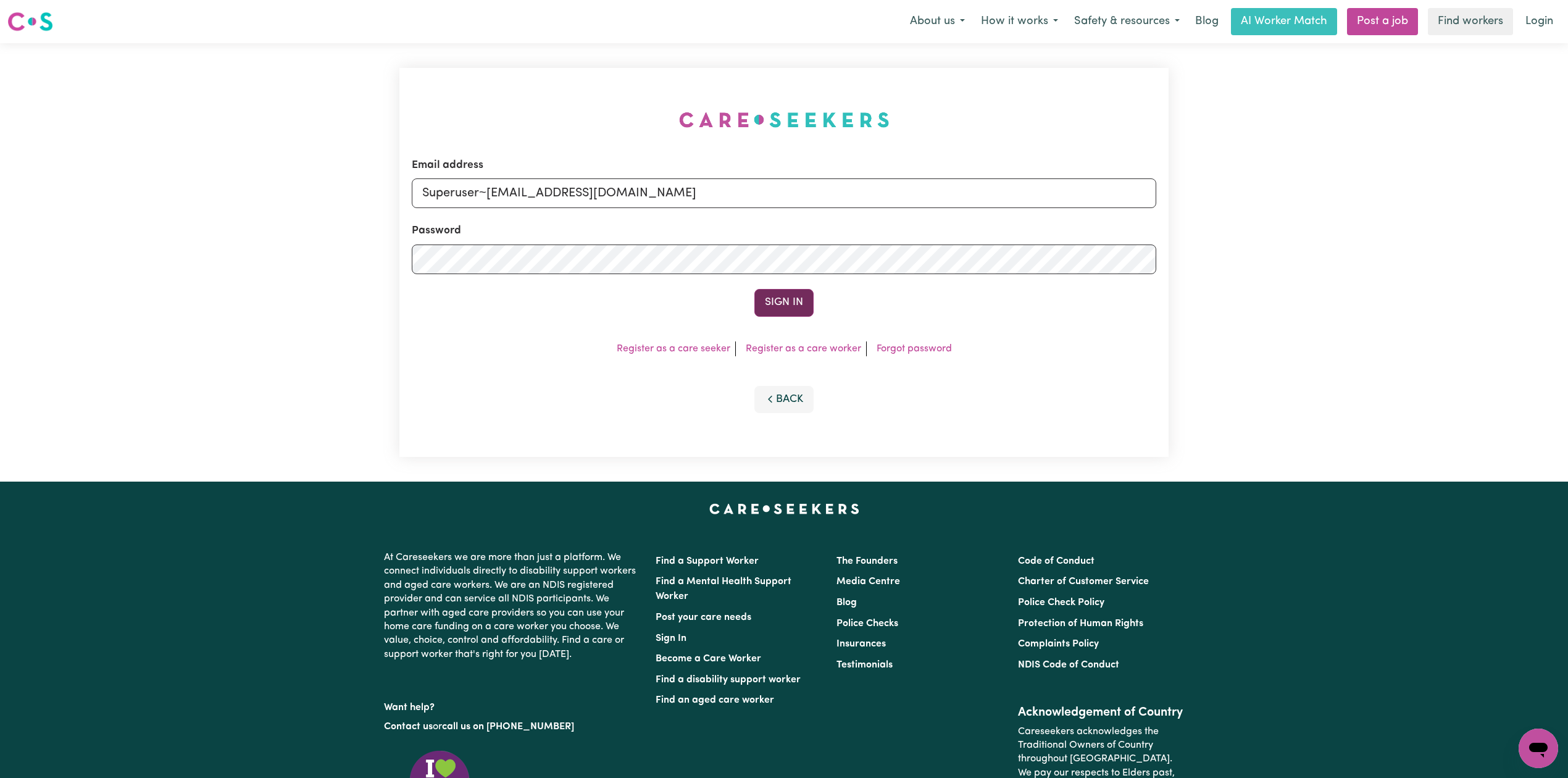
type input "Superuser~[EMAIL_ADDRESS][DOMAIN_NAME]"
click at [784, 301] on button "Sign In" at bounding box center [784, 302] width 59 height 27
